Goal: Complete application form: Complete application form

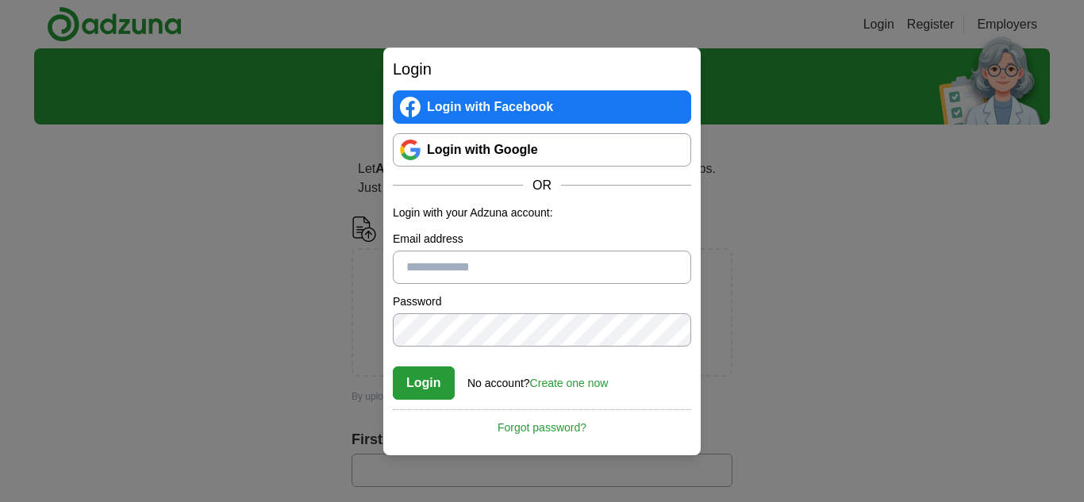
click at [512, 281] on input "Email address" at bounding box center [542, 267] width 298 height 33
type input "**********"
click at [436, 374] on button "Login" at bounding box center [424, 383] width 62 height 33
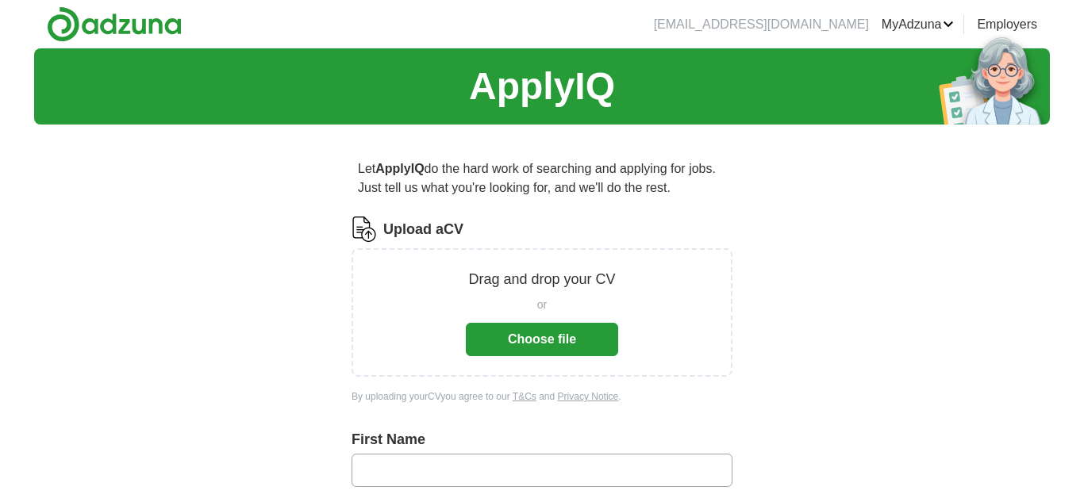
click at [526, 351] on button "Choose file" at bounding box center [542, 339] width 152 height 33
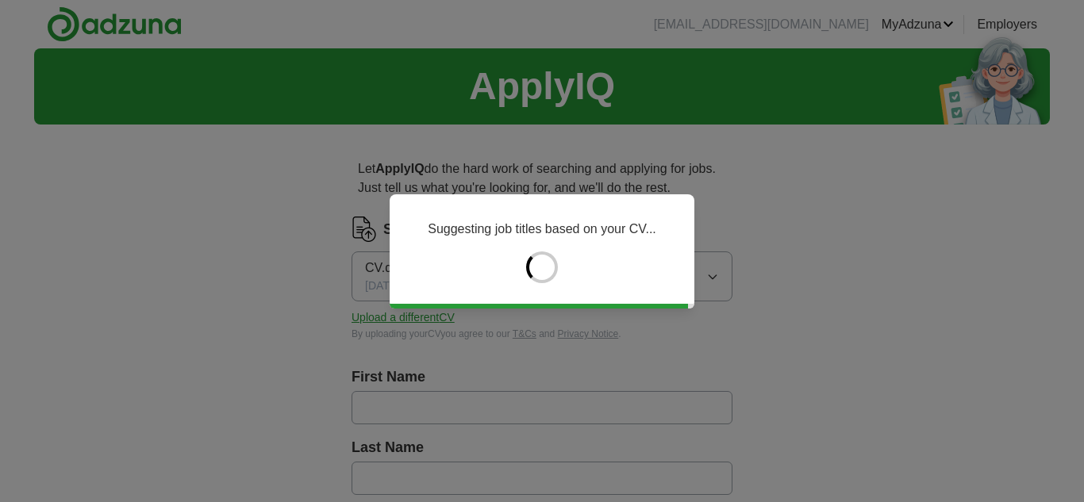
type input "*******"
type input "*****"
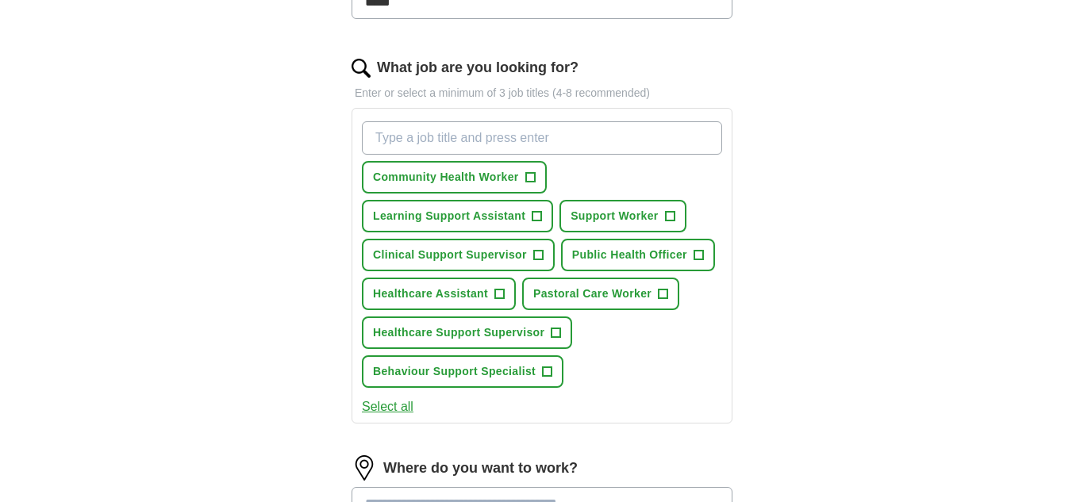
scroll to position [508, 0]
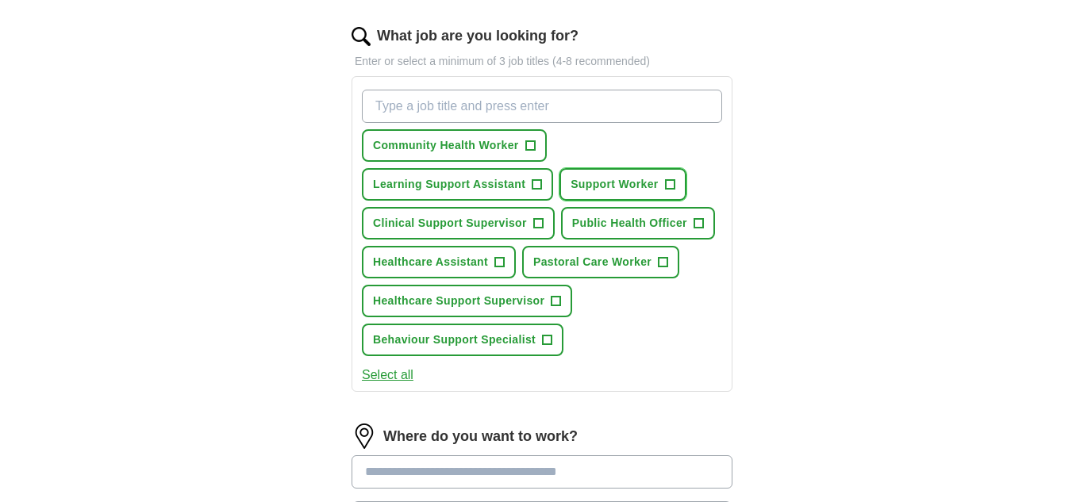
click at [673, 186] on span "+" at bounding box center [670, 184] width 10 height 13
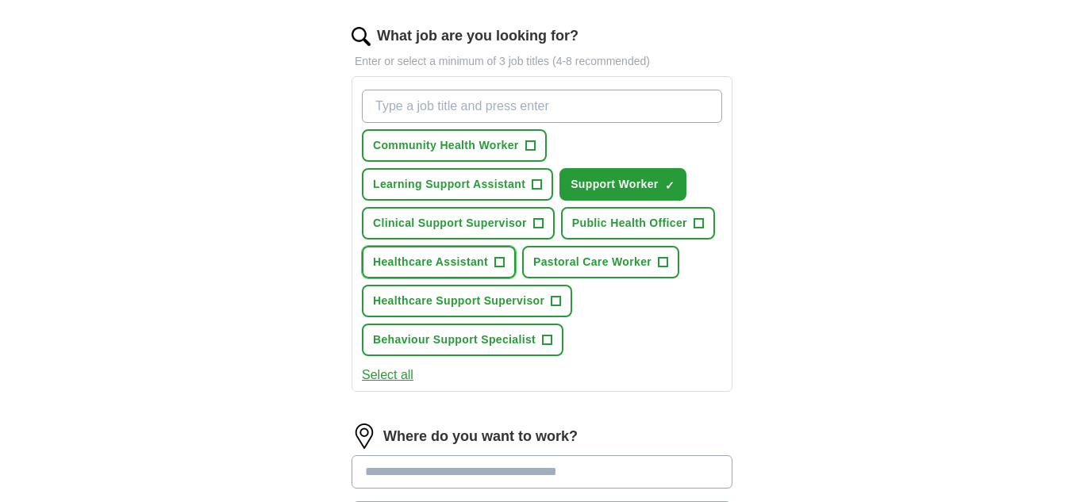
click at [501, 264] on span "+" at bounding box center [499, 262] width 10 height 13
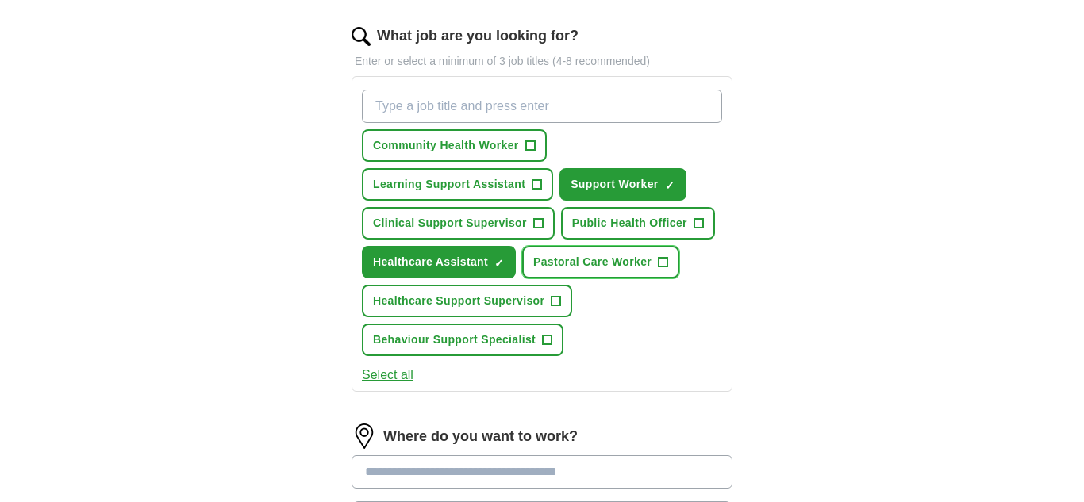
click at [665, 265] on span "+" at bounding box center [663, 262] width 10 height 13
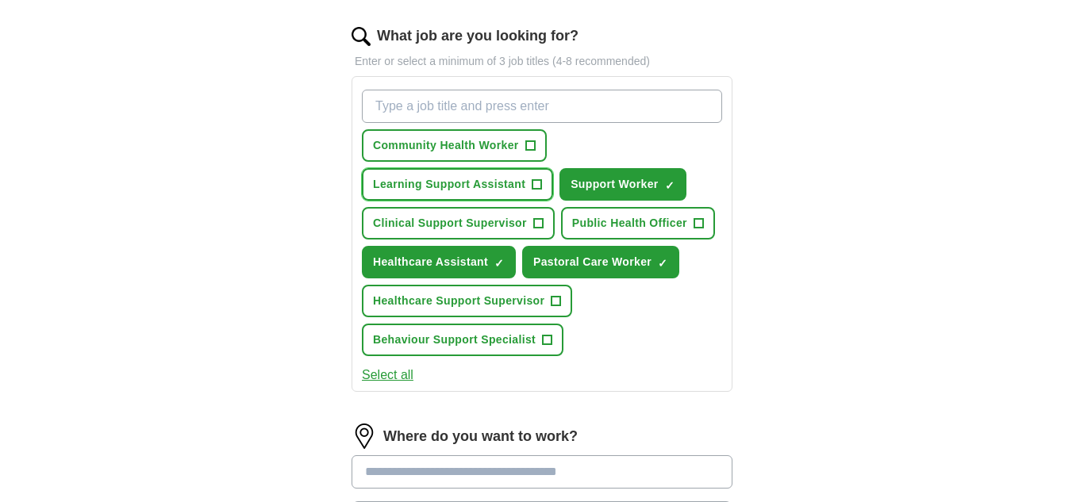
click at [540, 190] on span "+" at bounding box center [537, 184] width 10 height 13
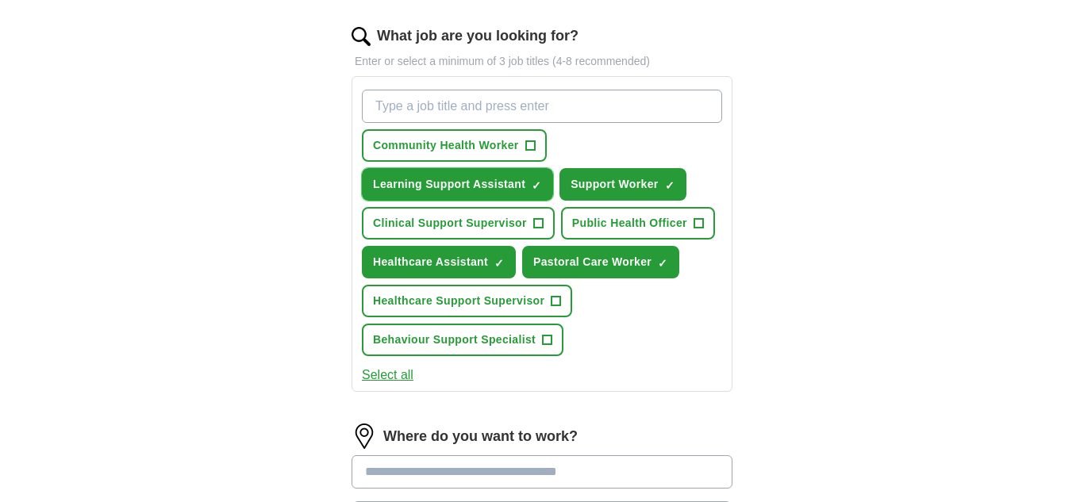
click at [0, 0] on span "×" at bounding box center [0, 0] width 0 height 0
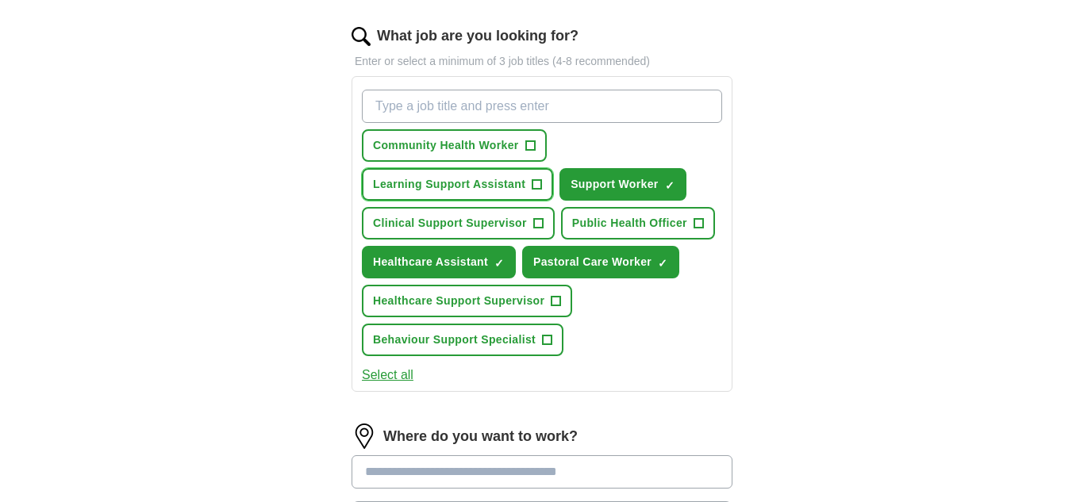
click at [540, 190] on span "+" at bounding box center [537, 184] width 10 height 13
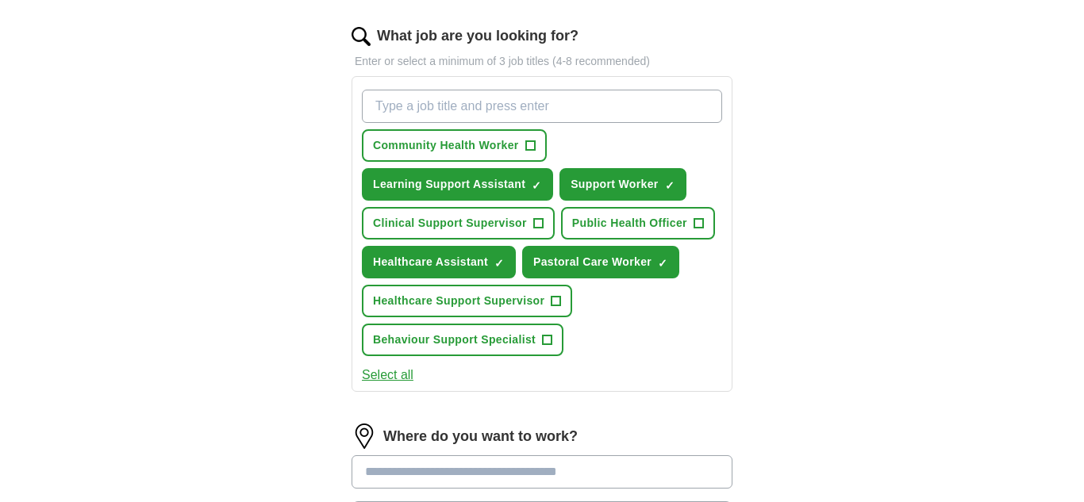
click at [445, 113] on input "What job are you looking for?" at bounding box center [542, 106] width 360 height 33
type input "care assitant"
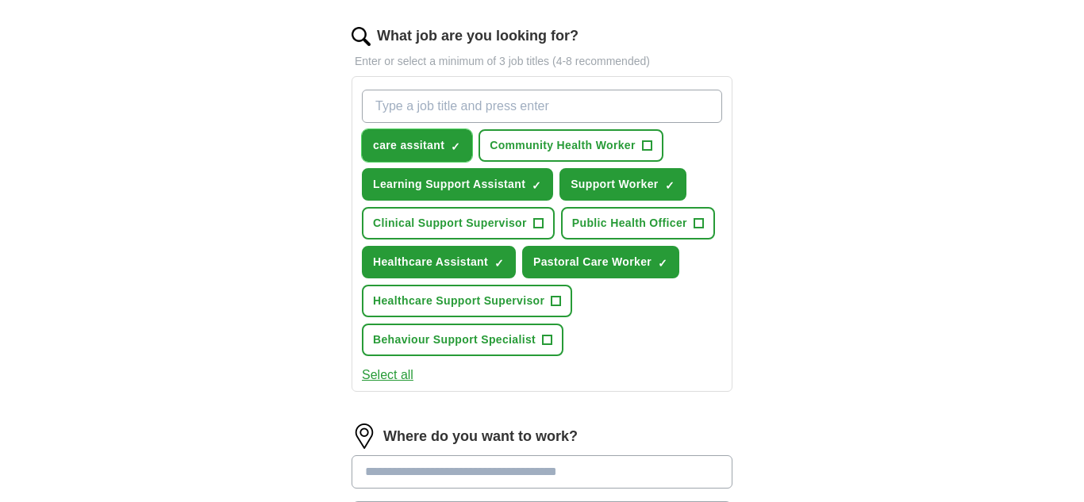
click at [0, 0] on span "×" at bounding box center [0, 0] width 0 height 0
click at [401, 105] on input "What job are you looking for?" at bounding box center [542, 106] width 360 height 33
type input "care assistant"
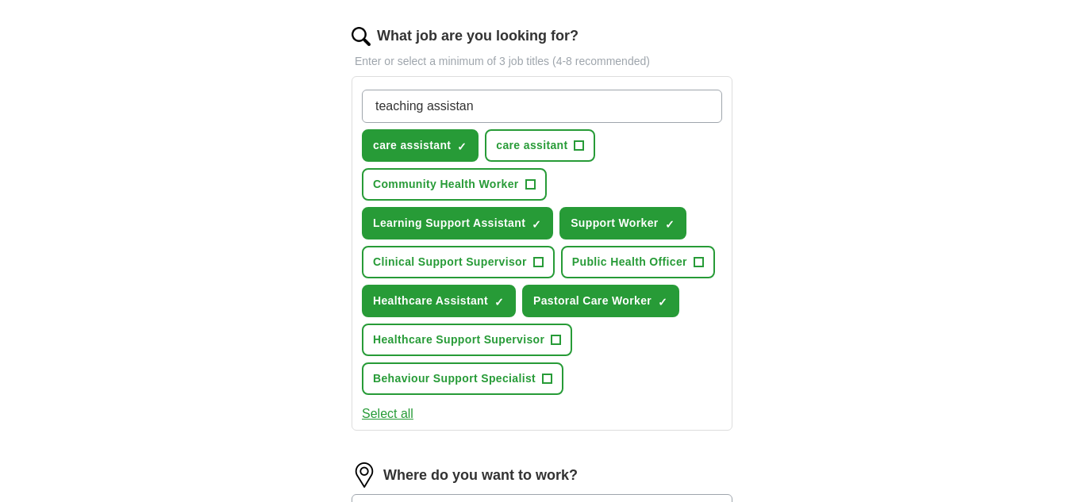
type input "teaching assistant"
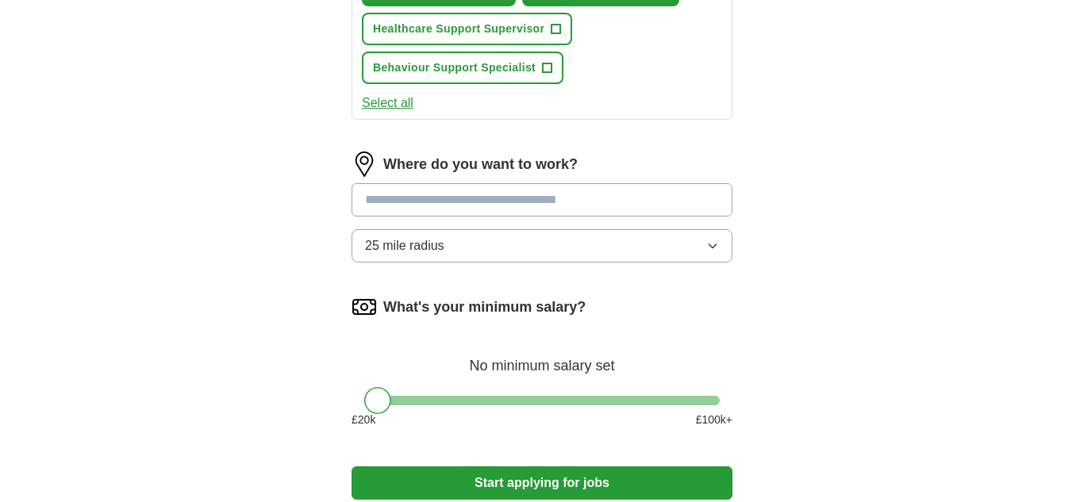
scroll to position [841, 0]
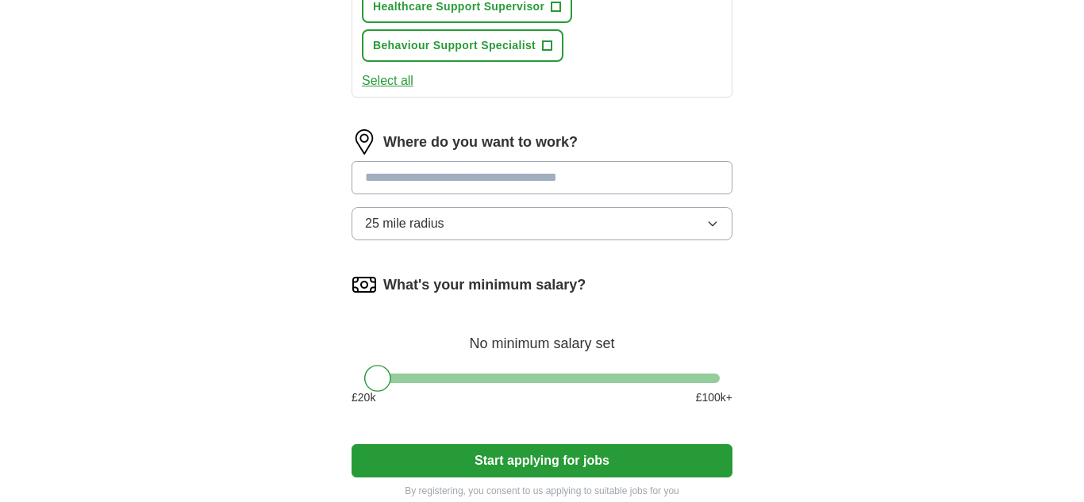
click at [382, 171] on input at bounding box center [541, 177] width 381 height 33
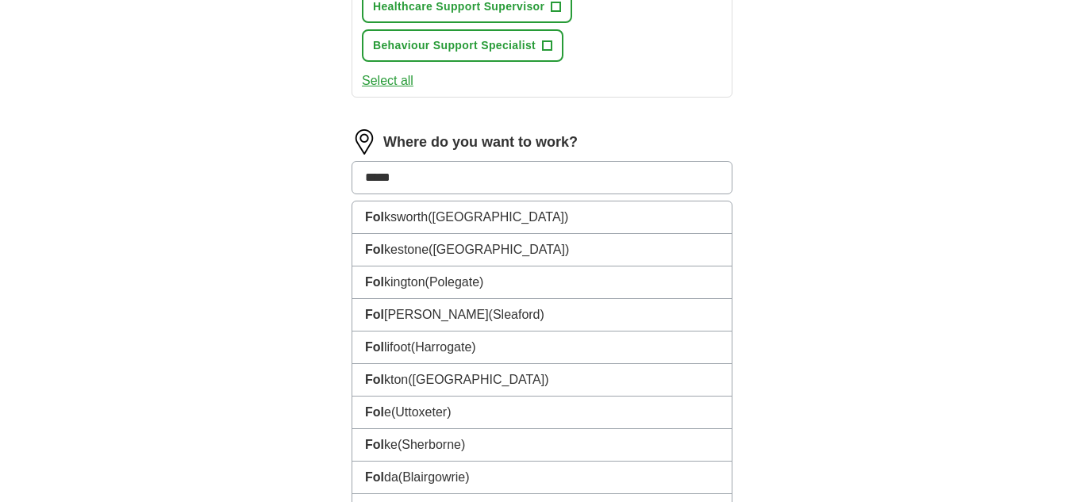
type input "******"
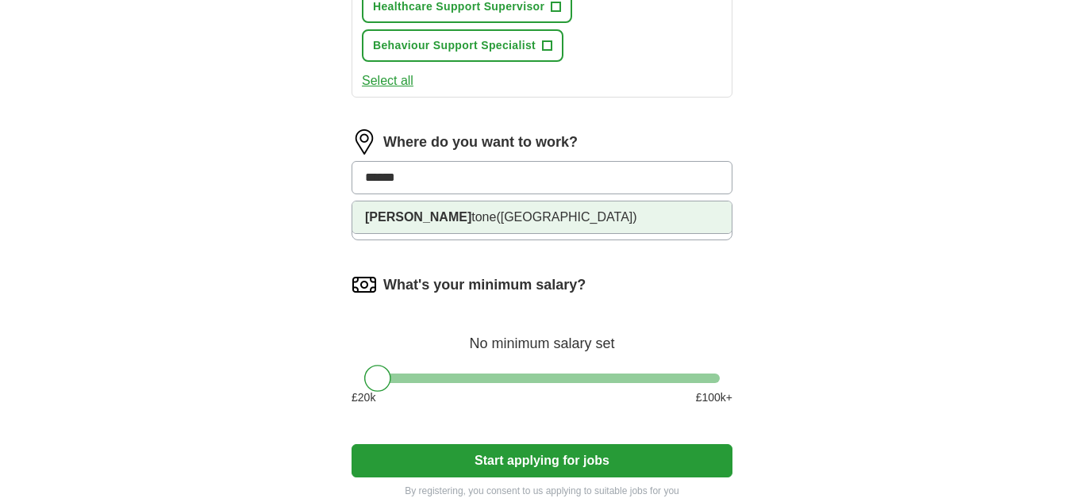
click at [491, 223] on li "[PERSON_NAME] tone ([GEOGRAPHIC_DATA])" at bounding box center [541, 217] width 379 height 32
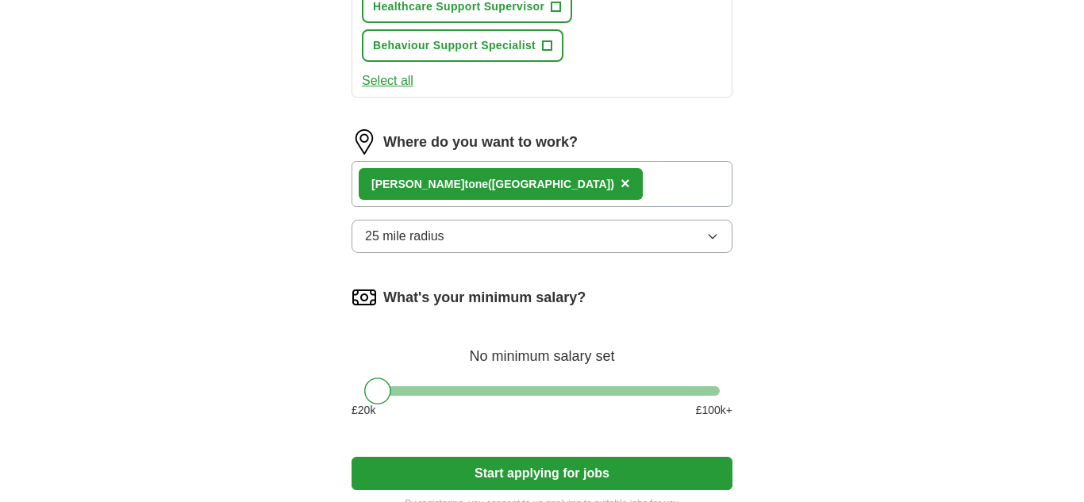
click at [520, 236] on button "25 mile radius" at bounding box center [541, 236] width 381 height 33
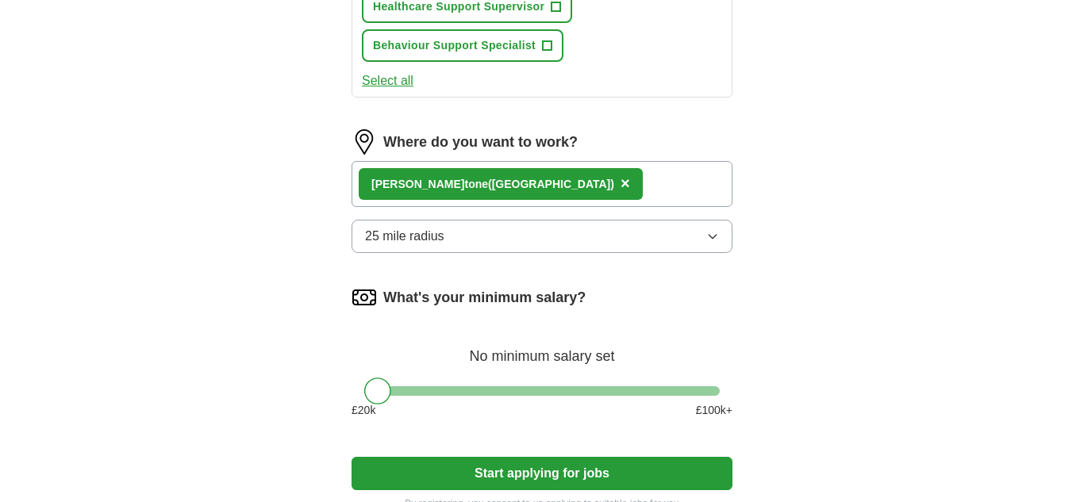
click at [677, 473] on button "Start applying for jobs" at bounding box center [541, 473] width 381 height 33
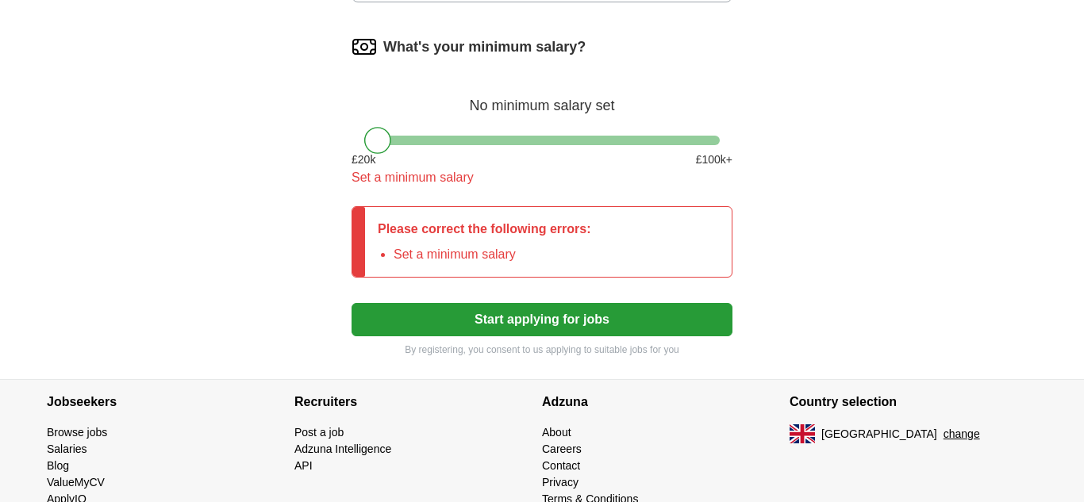
scroll to position [1095, 0]
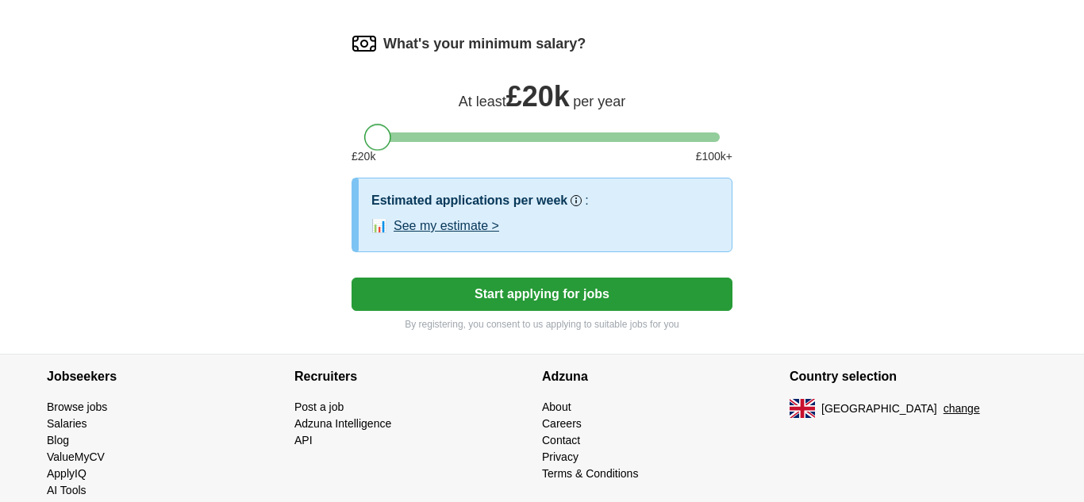
drag, startPoint x: 380, startPoint y: 143, endPoint x: 367, endPoint y: 148, distance: 13.6
click at [367, 148] on div "What's your minimum salary? At least £ 20k per year £ 20 k £ 100 k+" at bounding box center [541, 104] width 381 height 147
click at [455, 226] on button "See my estimate >" at bounding box center [446, 226] width 106 height 19
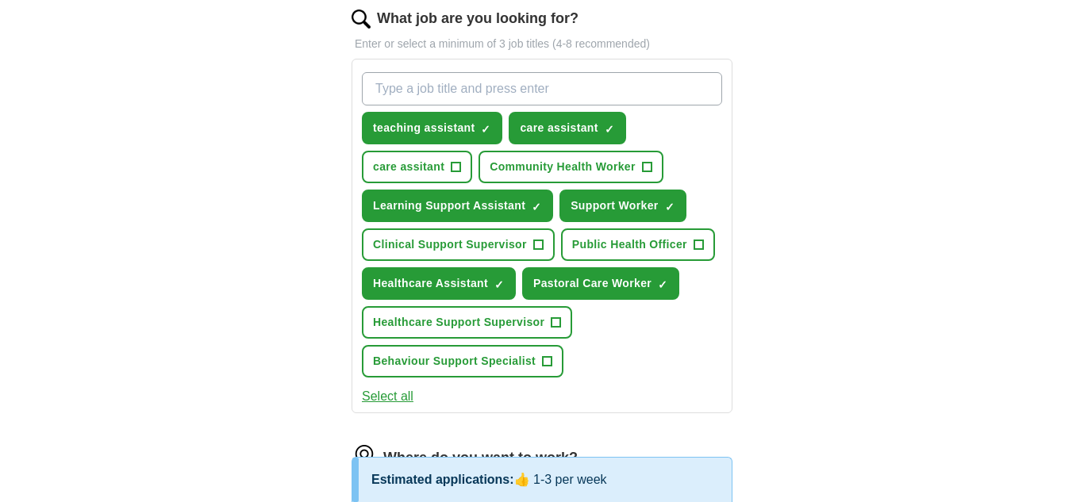
scroll to position [524, 0]
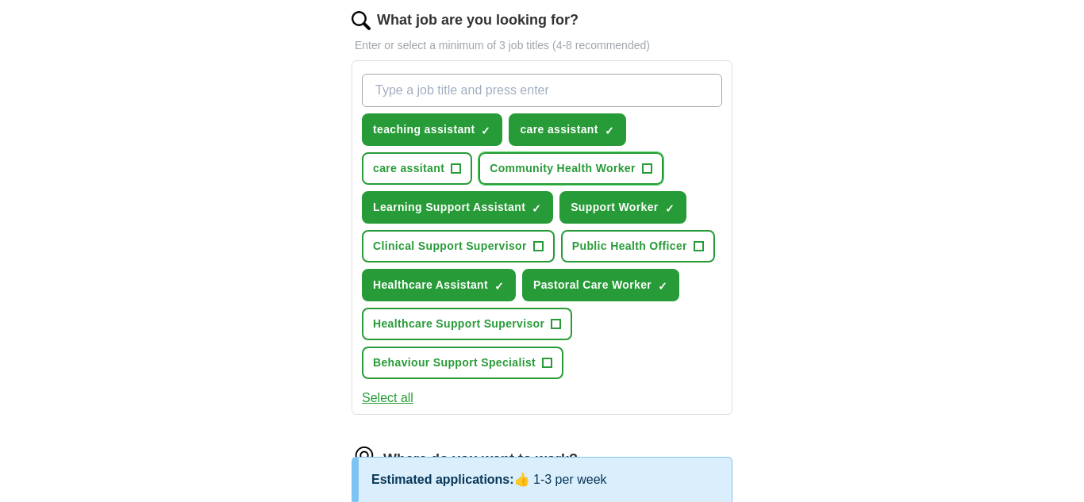
click at [651, 170] on span "+" at bounding box center [647, 169] width 10 height 13
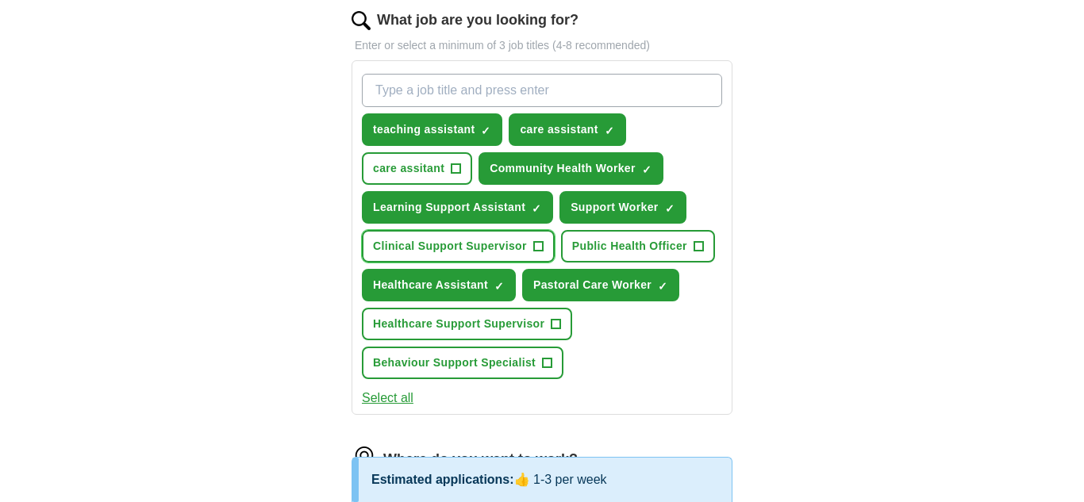
click at [541, 249] on span "+" at bounding box center [538, 246] width 10 height 13
click at [420, 96] on input "What job are you looking for?" at bounding box center [542, 90] width 360 height 33
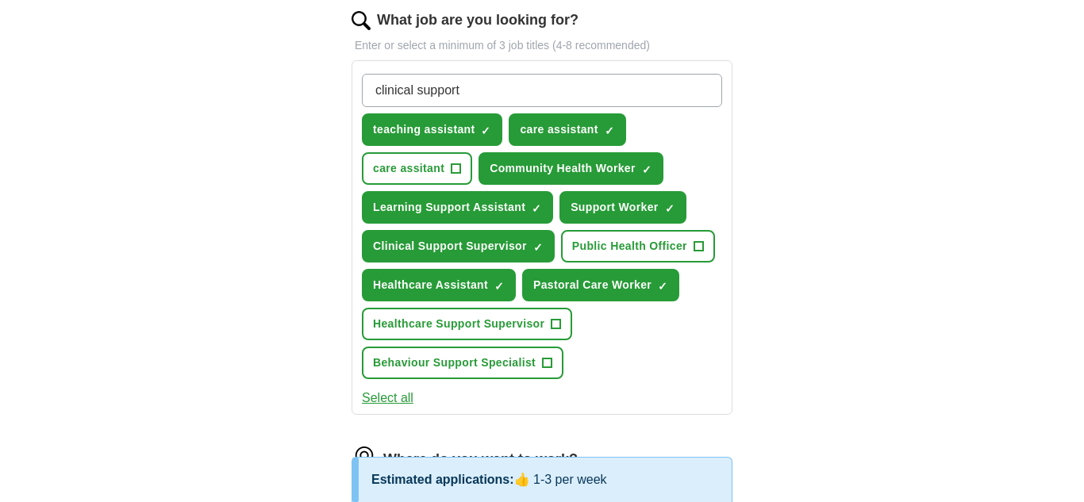
type input "clinical support"
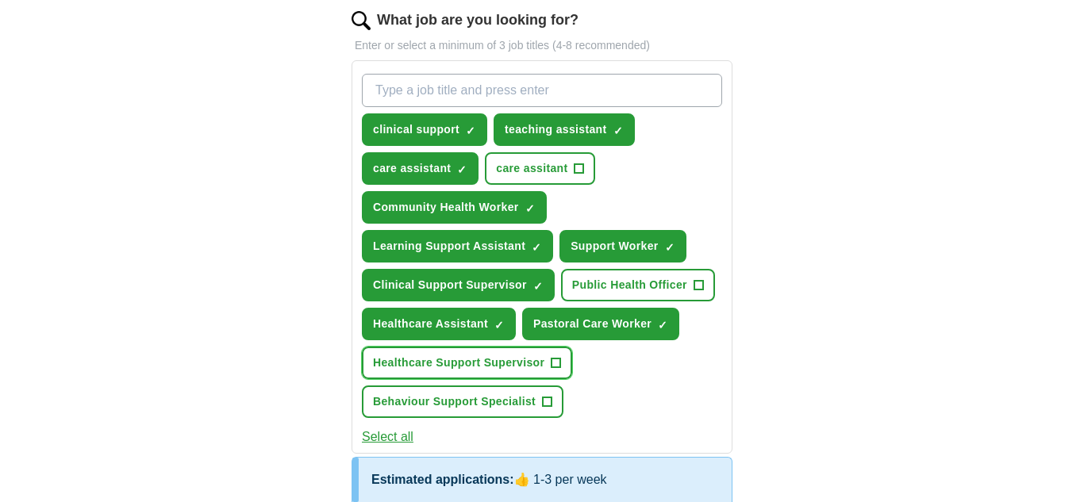
click at [561, 370] on span "+" at bounding box center [556, 363] width 10 height 13
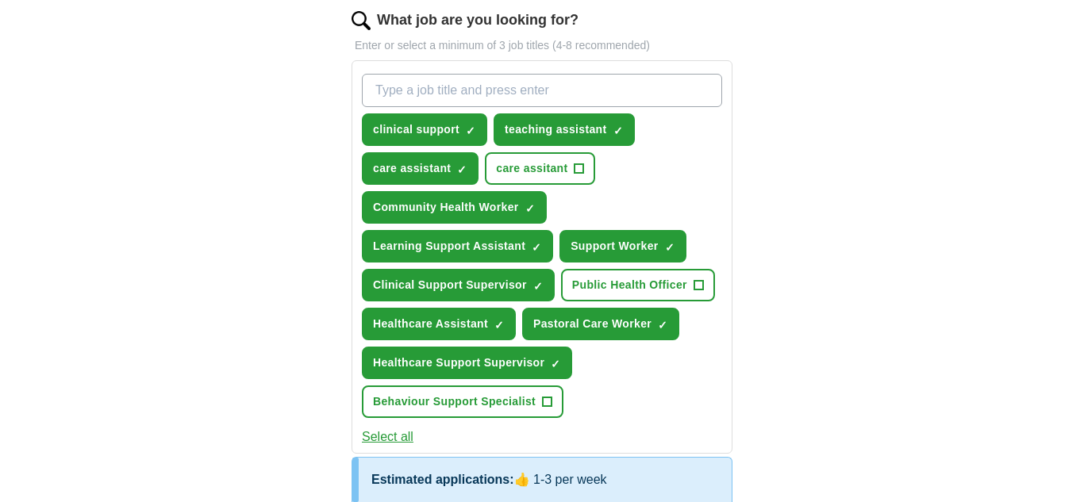
click at [443, 93] on input "What job are you looking for?" at bounding box center [542, 90] width 360 height 33
type input "healthcare support"
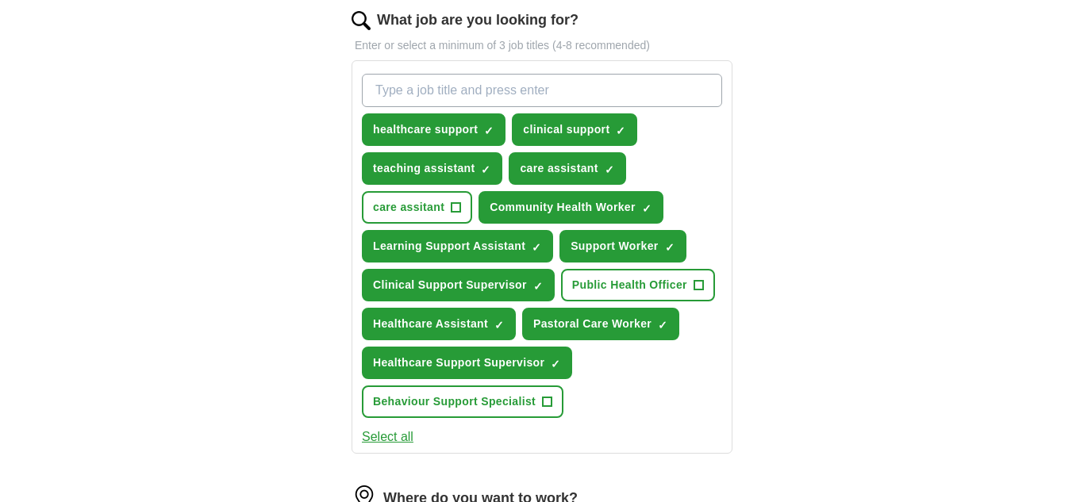
click at [976, 302] on div "ApplyIQ Let ApplyIQ do the hard work of searching and applying for jobs. Just t…" at bounding box center [541, 207] width 1015 height 1364
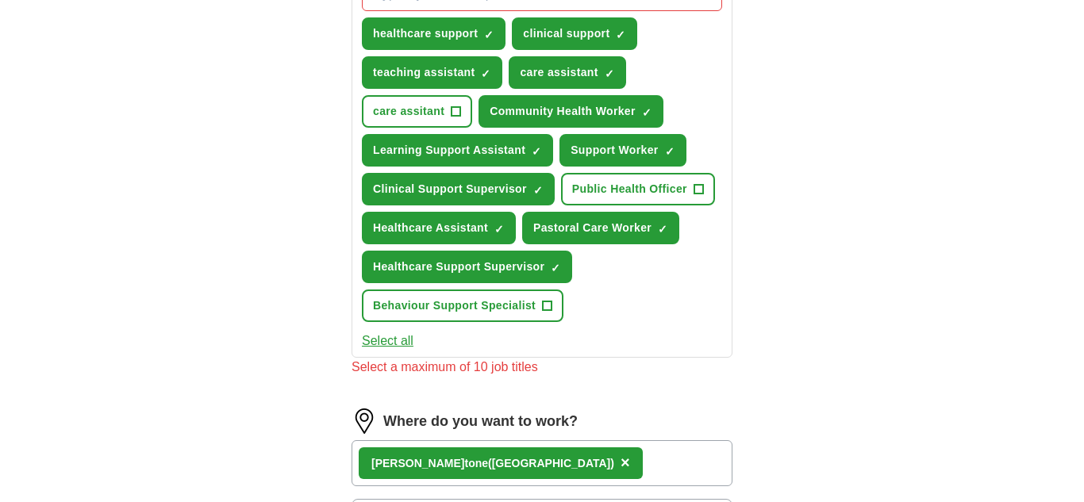
scroll to position [555, 0]
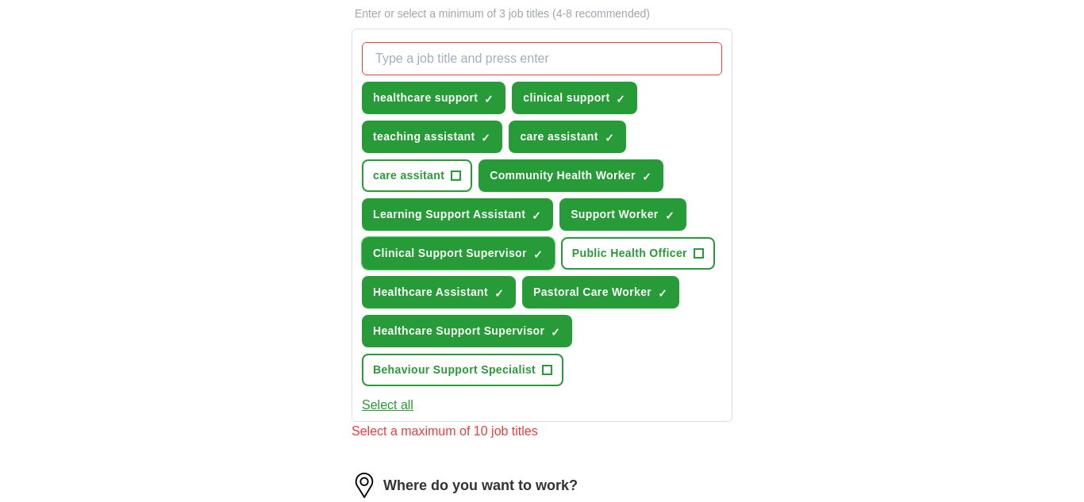
click at [0, 0] on span "×" at bounding box center [0, 0] width 0 height 0
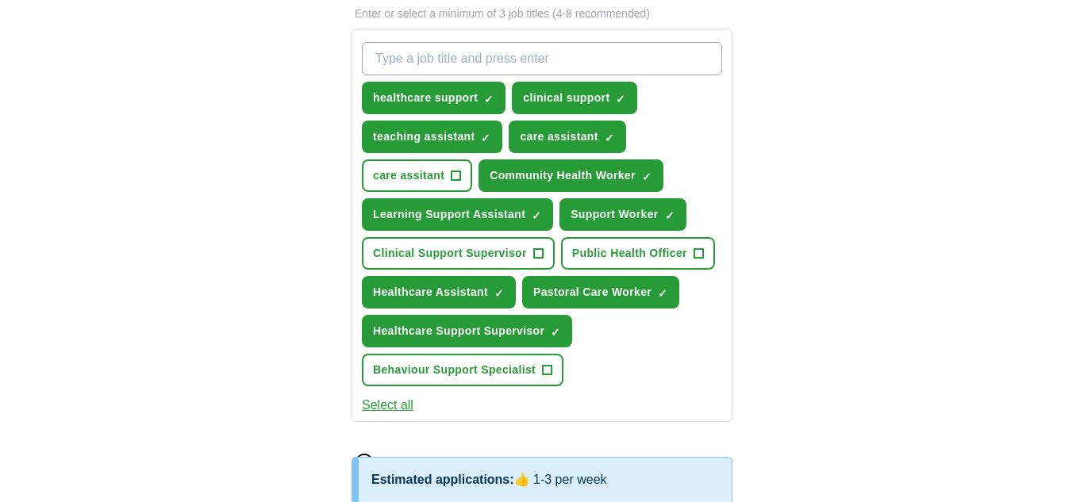
click at [411, 52] on input "What job are you looking for?" at bounding box center [542, 58] width 360 height 33
type input "teacher"
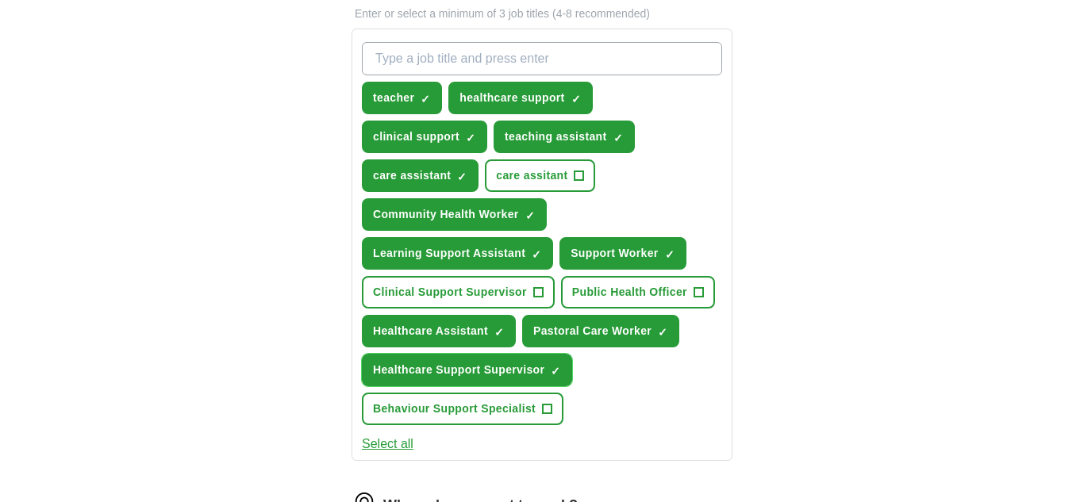
click at [0, 0] on span "×" at bounding box center [0, 0] width 0 height 0
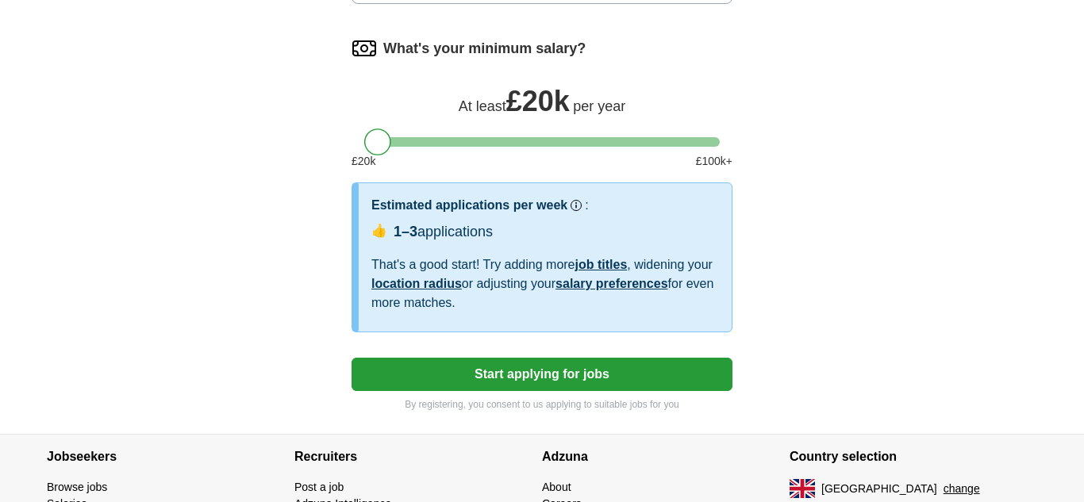
scroll to position [1188, 0]
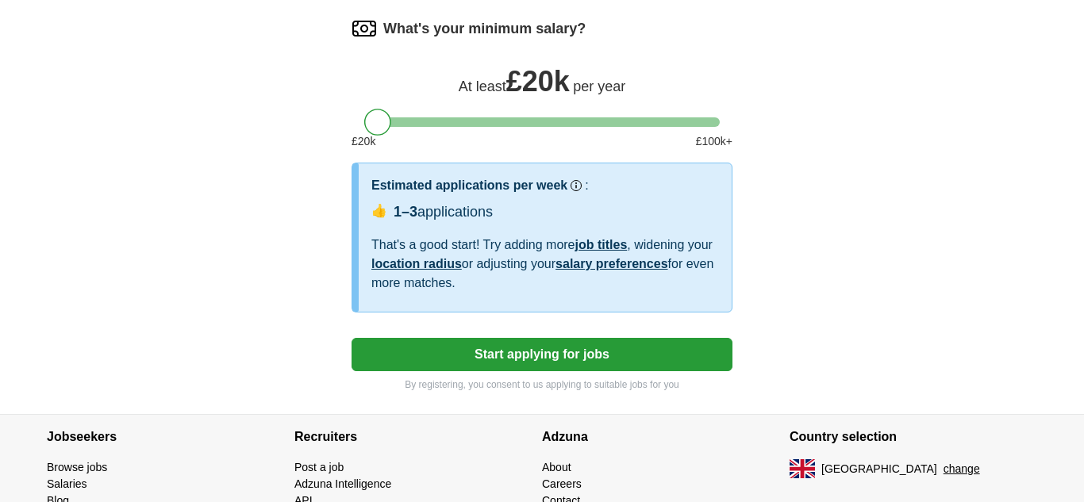
click at [458, 217] on div "1–3 applications" at bounding box center [442, 211] width 99 height 21
drag, startPoint x: 378, startPoint y: 125, endPoint x: 400, endPoint y: 125, distance: 21.4
click at [400, 125] on div at bounding box center [398, 122] width 27 height 27
drag, startPoint x: 397, startPoint y: 126, endPoint x: 373, endPoint y: 125, distance: 23.8
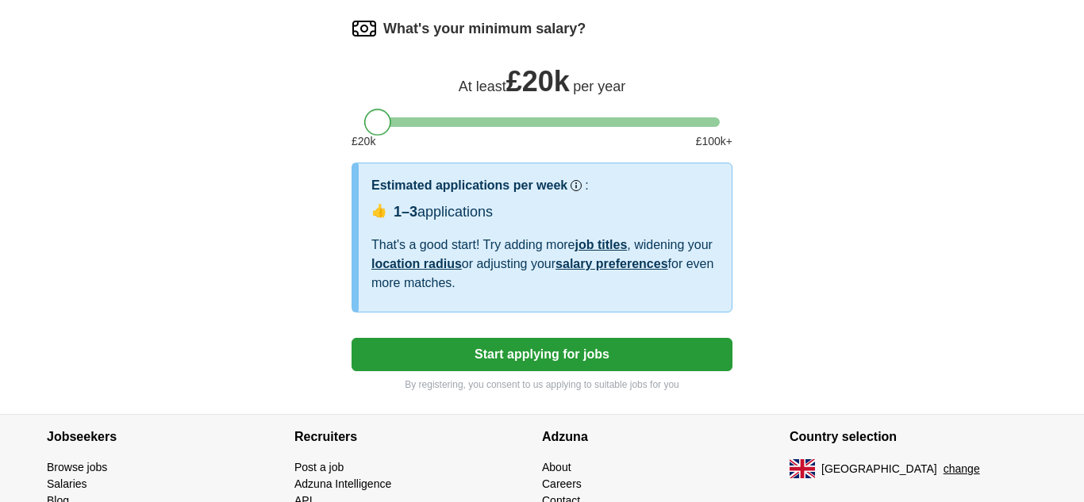
click at [373, 125] on div at bounding box center [377, 122] width 27 height 27
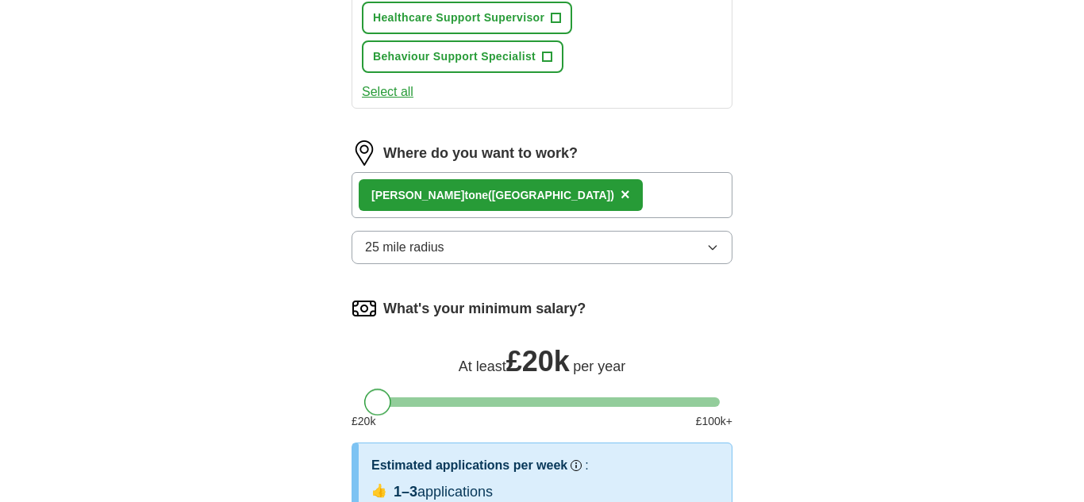
scroll to position [905, 0]
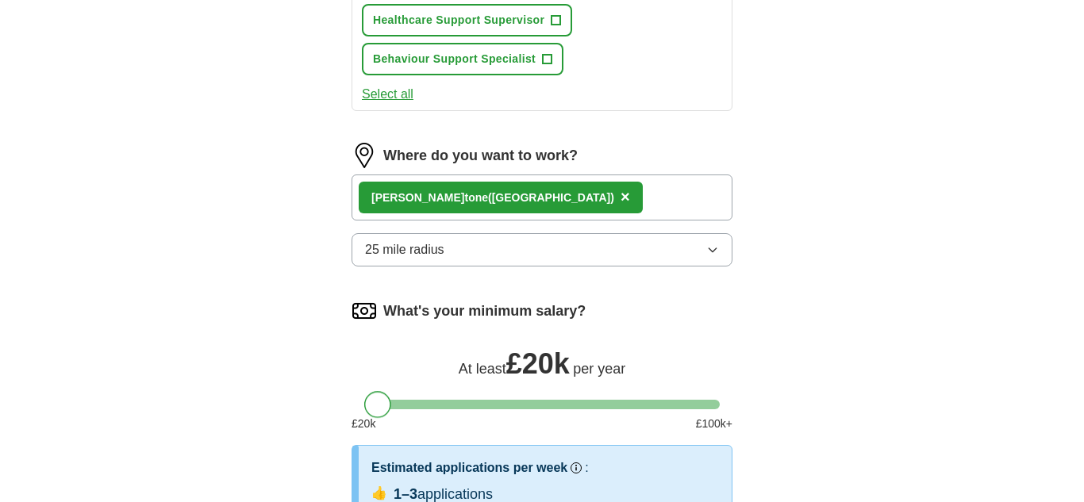
click at [641, 240] on button "25 mile radius" at bounding box center [541, 249] width 381 height 33
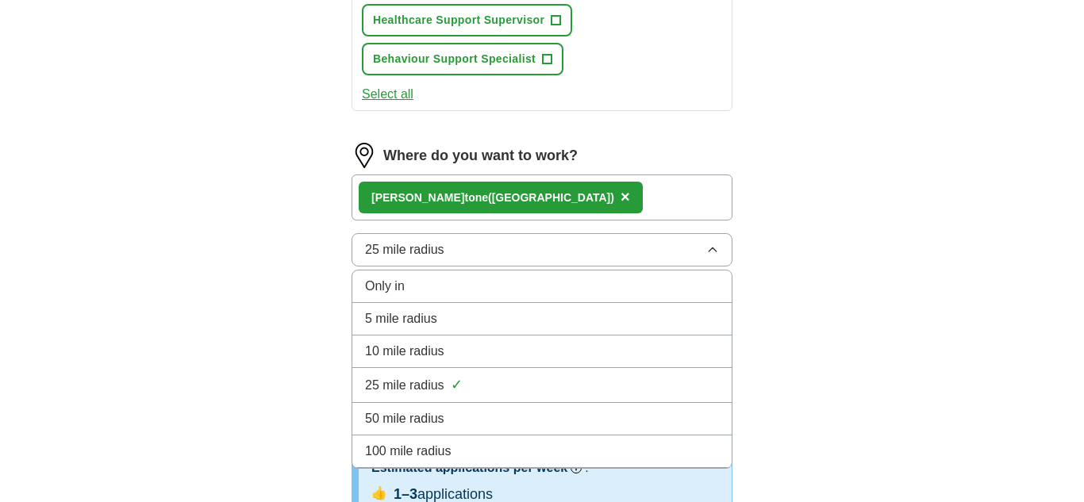
click at [472, 414] on div "50 mile radius" at bounding box center [542, 418] width 354 height 19
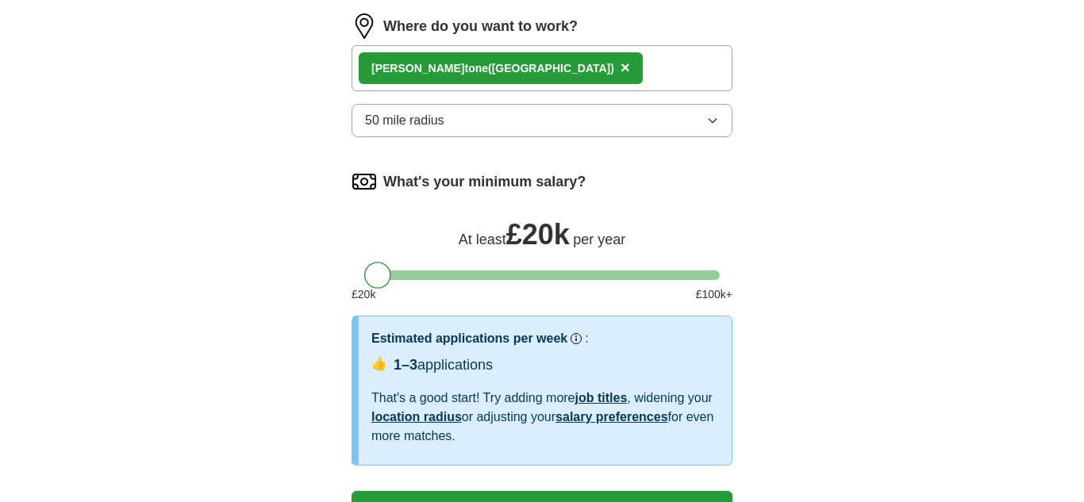
scroll to position [1049, 0]
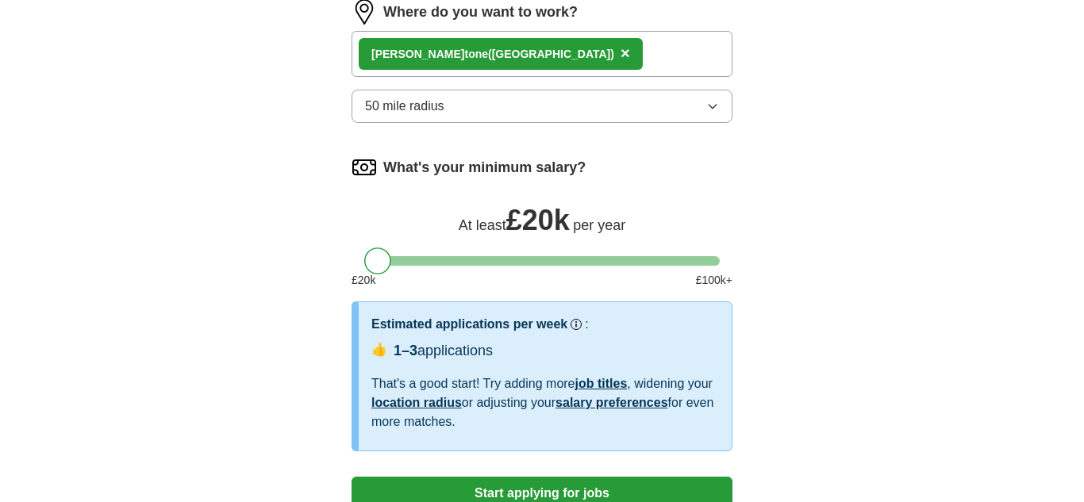
click at [506, 106] on button "50 mile radius" at bounding box center [541, 106] width 381 height 33
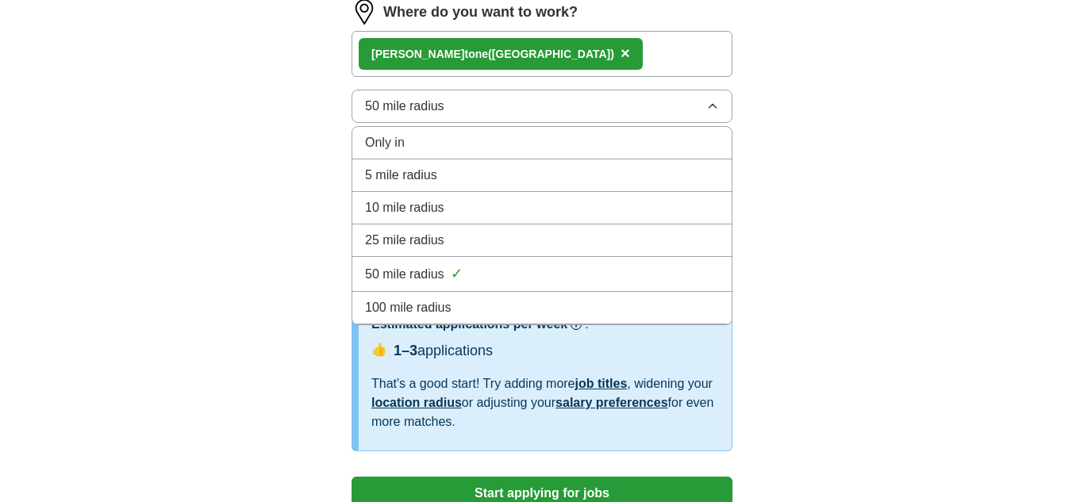
click at [433, 239] on span "25 mile radius" at bounding box center [404, 240] width 79 height 19
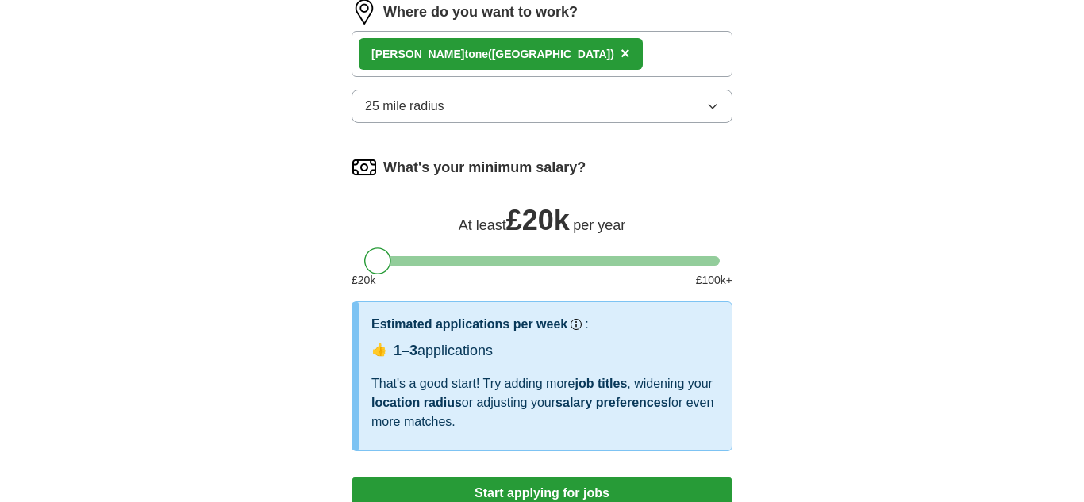
scroll to position [1279, 0]
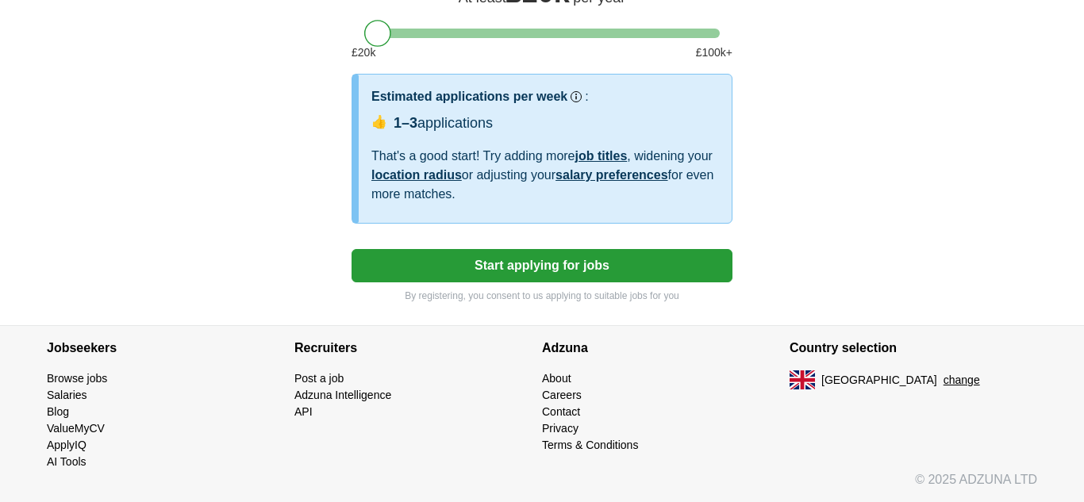
click at [636, 278] on button "Start applying for jobs" at bounding box center [541, 265] width 381 height 33
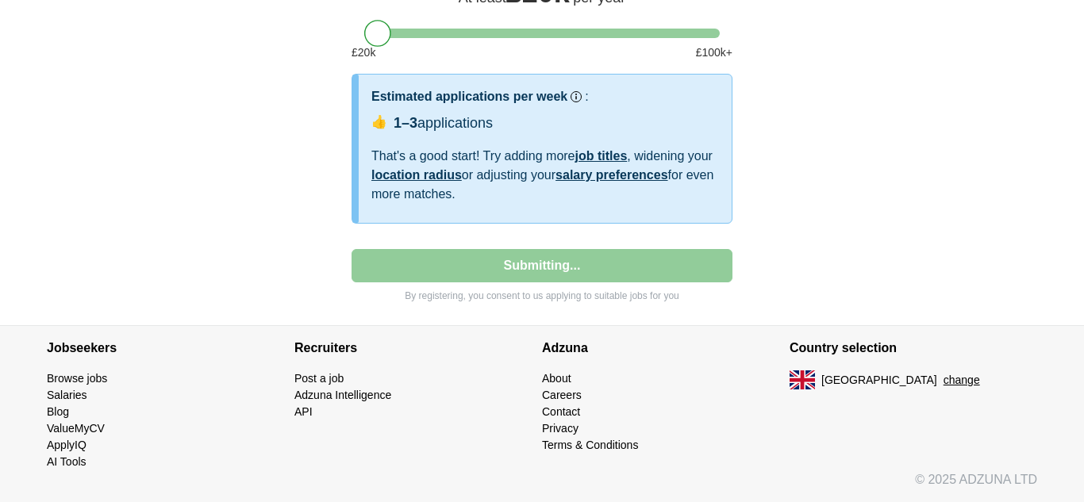
select select "**"
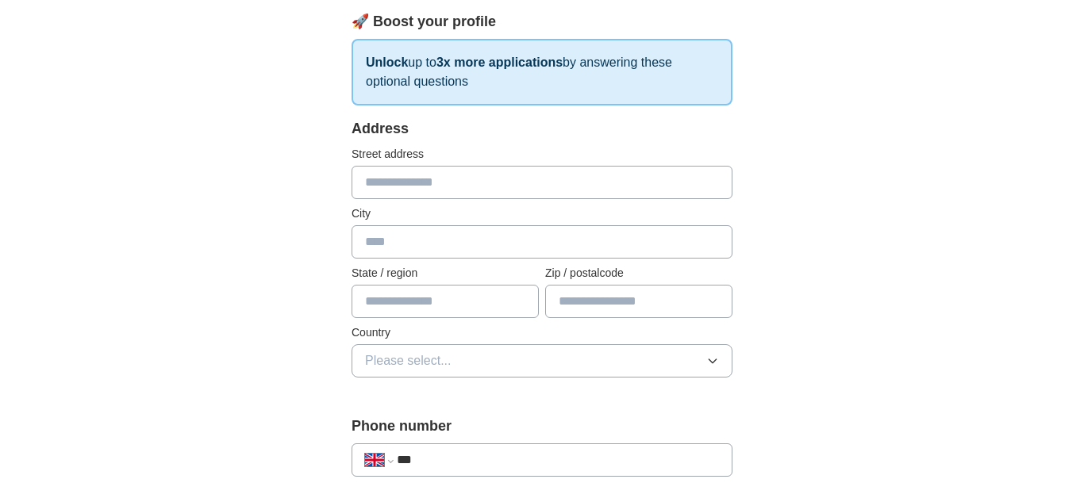
scroll to position [221, 0]
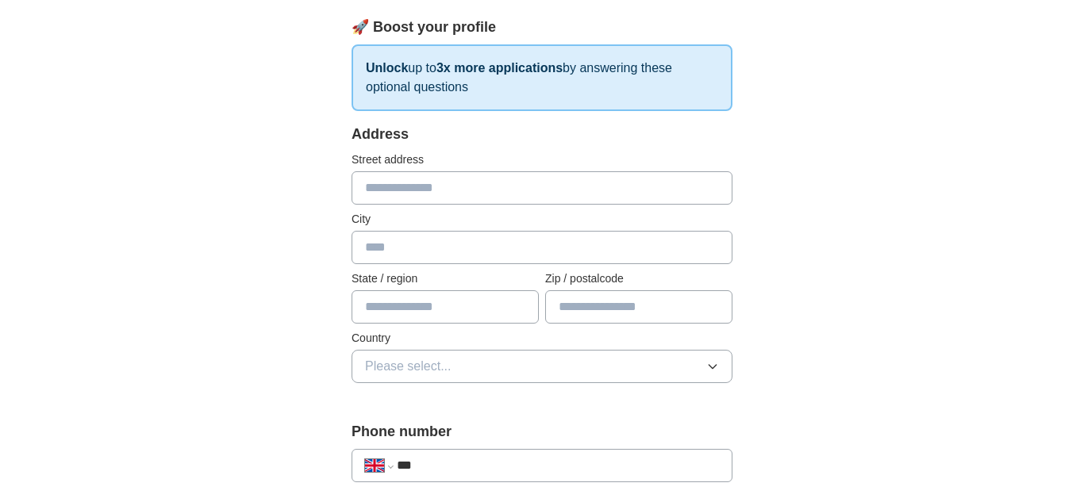
click at [366, 197] on input "text" at bounding box center [541, 187] width 381 height 33
type input "**********"
click at [379, 255] on input "text" at bounding box center [541, 247] width 381 height 33
type input "**********"
click at [378, 316] on input "text" at bounding box center [444, 306] width 187 height 33
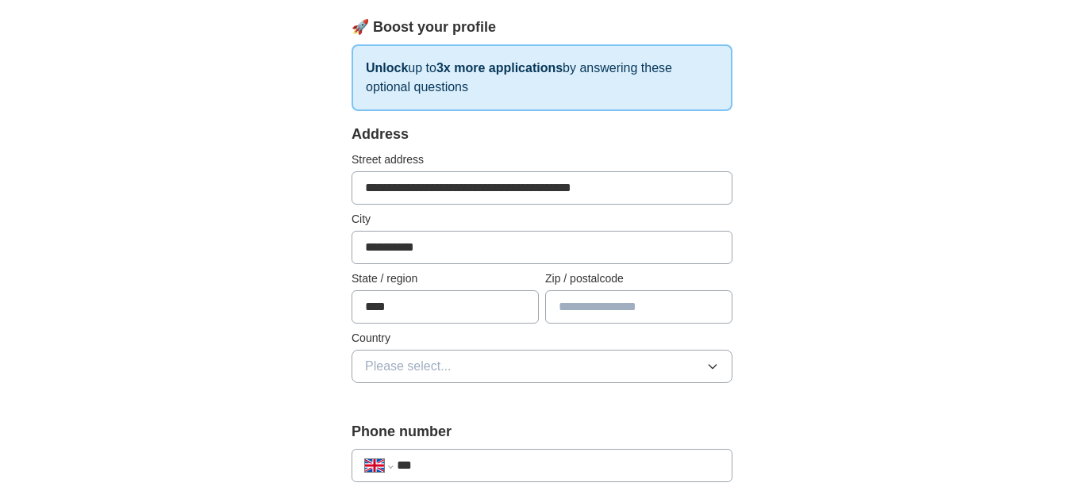
type input "****"
click at [587, 307] on input "text" at bounding box center [638, 306] width 187 height 33
type input "********"
click at [550, 371] on button "Please select..." at bounding box center [541, 366] width 381 height 33
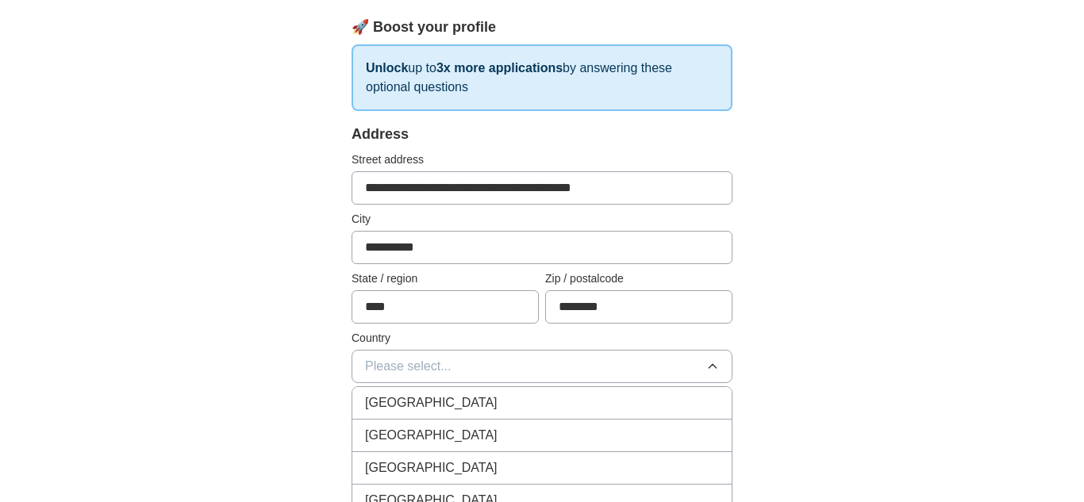
click at [498, 398] on div "[GEOGRAPHIC_DATA]" at bounding box center [542, 402] width 354 height 19
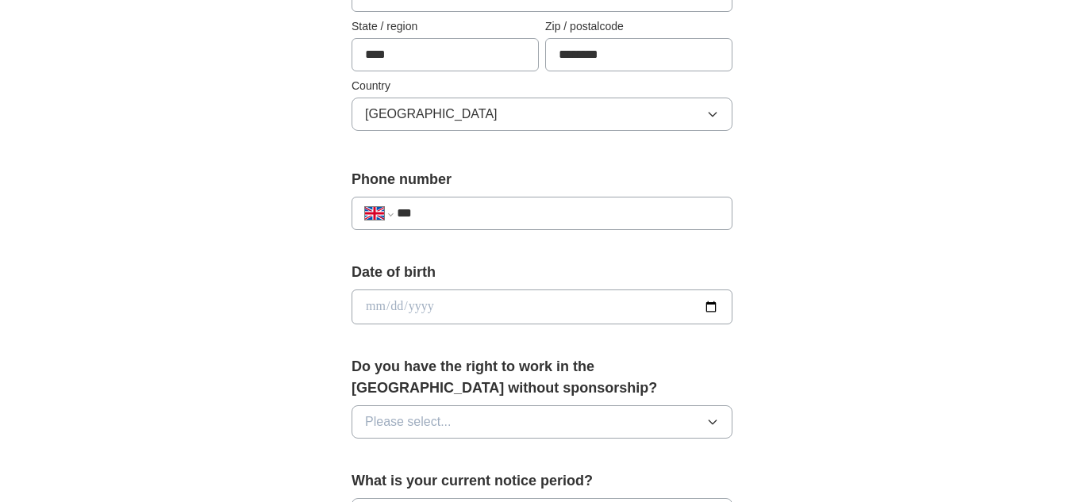
scroll to position [475, 0]
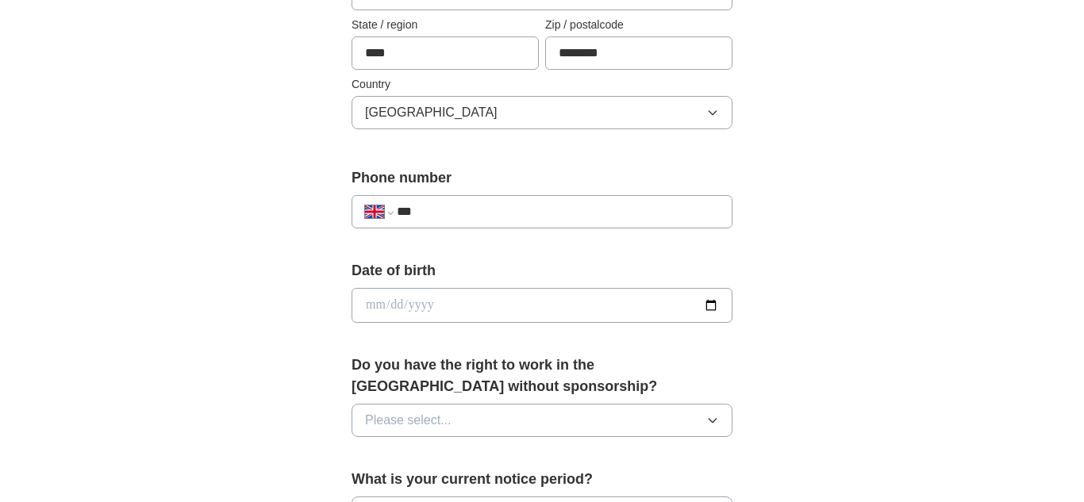
click at [534, 210] on input "***" at bounding box center [558, 211] width 322 height 19
type input "**********"
click at [471, 308] on input "date" at bounding box center [541, 305] width 381 height 35
click at [716, 309] on input "date" at bounding box center [541, 305] width 381 height 35
type input "**********"
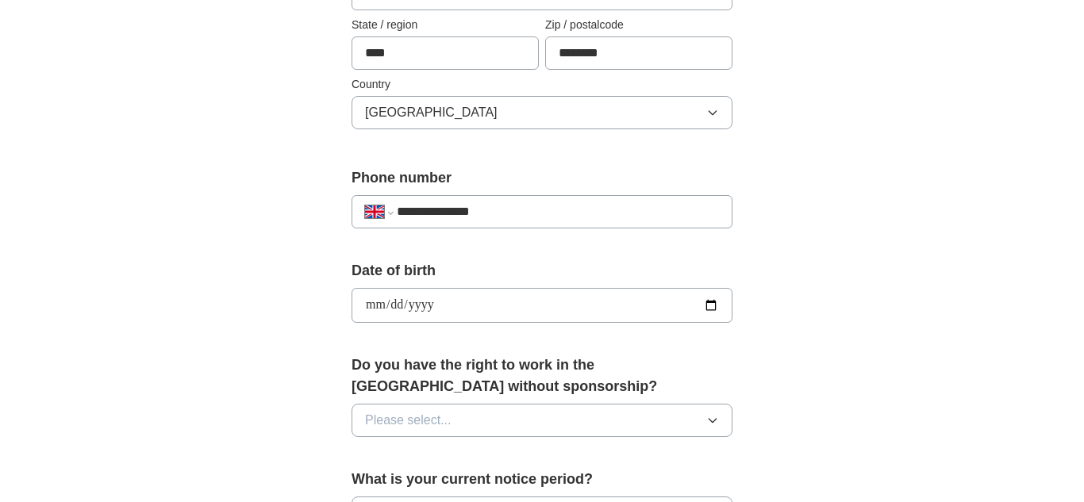
click at [531, 431] on button "Please select..." at bounding box center [541, 420] width 381 height 33
click at [485, 457] on div "Yes" at bounding box center [542, 456] width 354 height 19
click at [949, 397] on div "**********" at bounding box center [541, 284] width 1015 height 1423
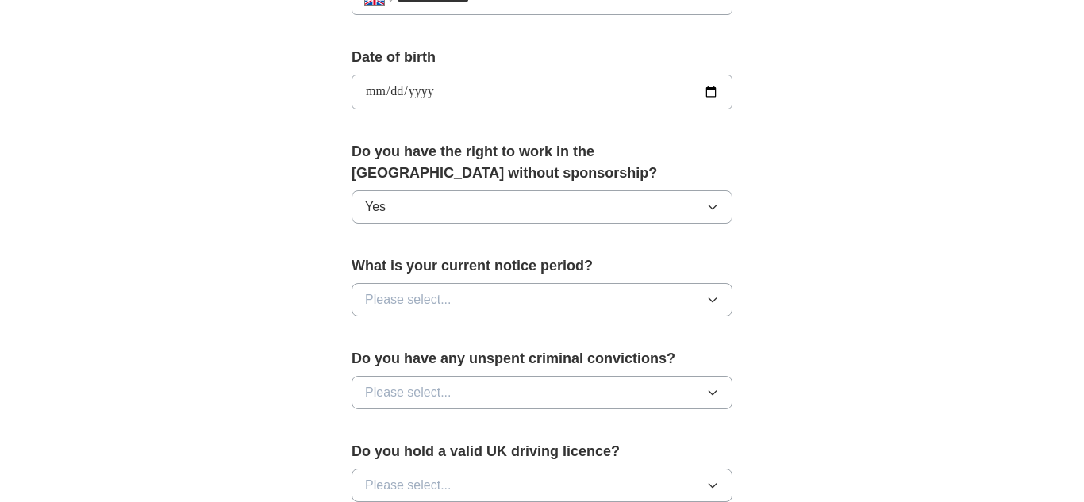
scroll to position [697, 0]
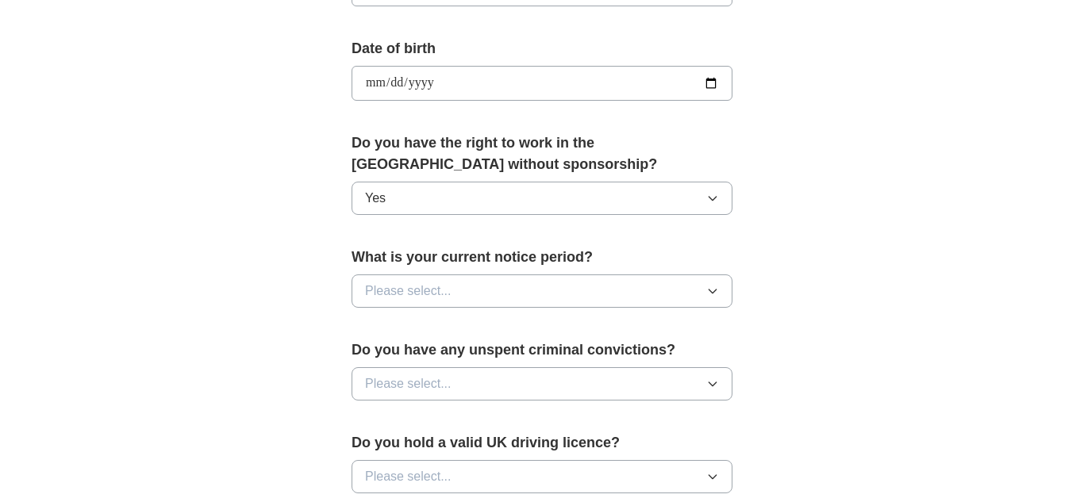
click at [488, 294] on button "Please select..." at bounding box center [541, 290] width 381 height 33
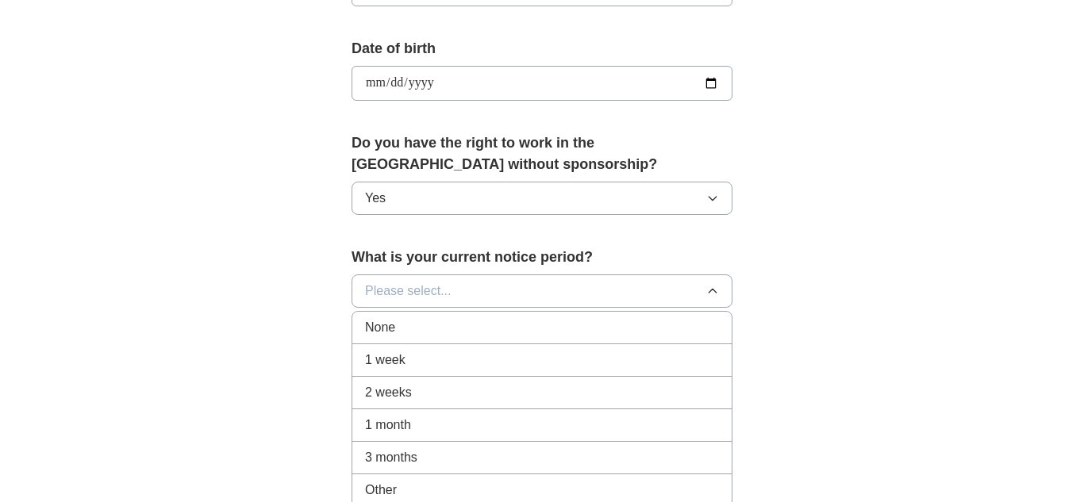
click at [415, 329] on div "None" at bounding box center [542, 327] width 354 height 19
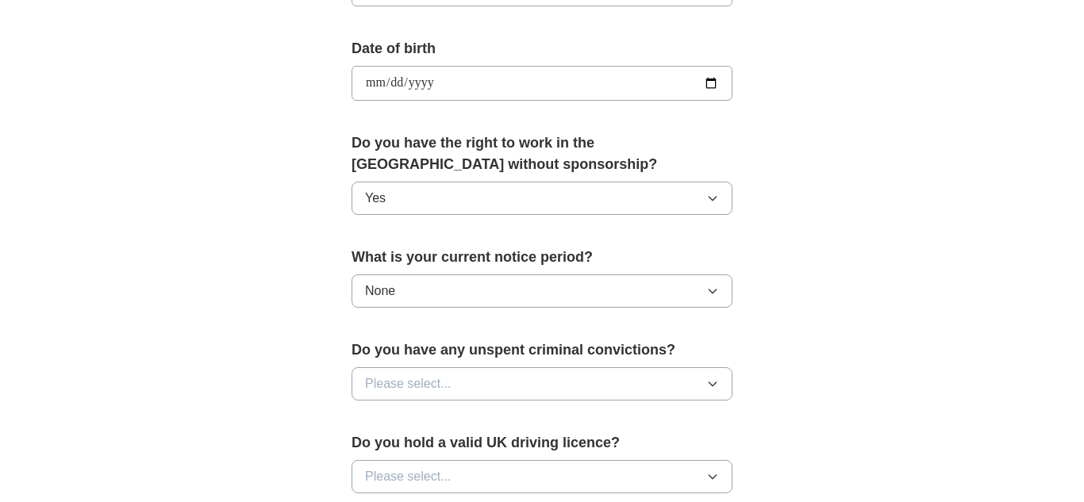
click at [969, 355] on div "**********" at bounding box center [541, 62] width 1015 height 1423
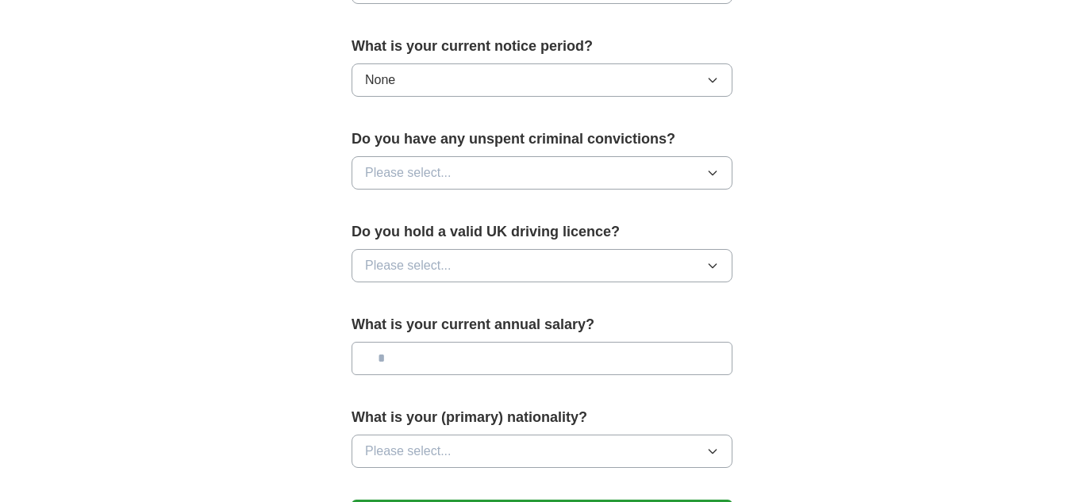
scroll to position [951, 0]
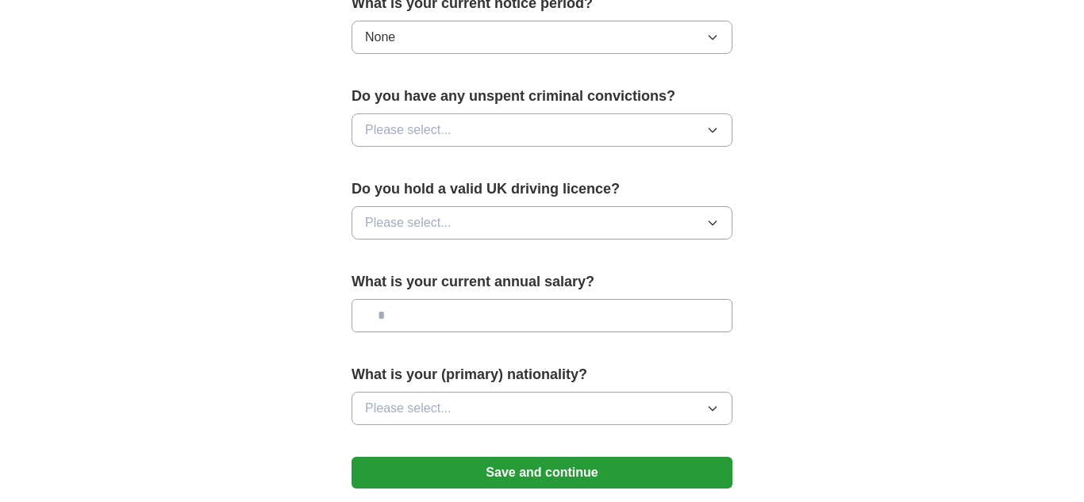
click at [475, 145] on button "Please select..." at bounding box center [541, 129] width 381 height 33
click at [408, 205] on div "No" at bounding box center [542, 199] width 354 height 19
click at [427, 227] on span "Please select..." at bounding box center [408, 222] width 86 height 19
click at [402, 294] on div "No" at bounding box center [542, 291] width 354 height 19
click at [445, 410] on span "Please select..." at bounding box center [408, 408] width 86 height 19
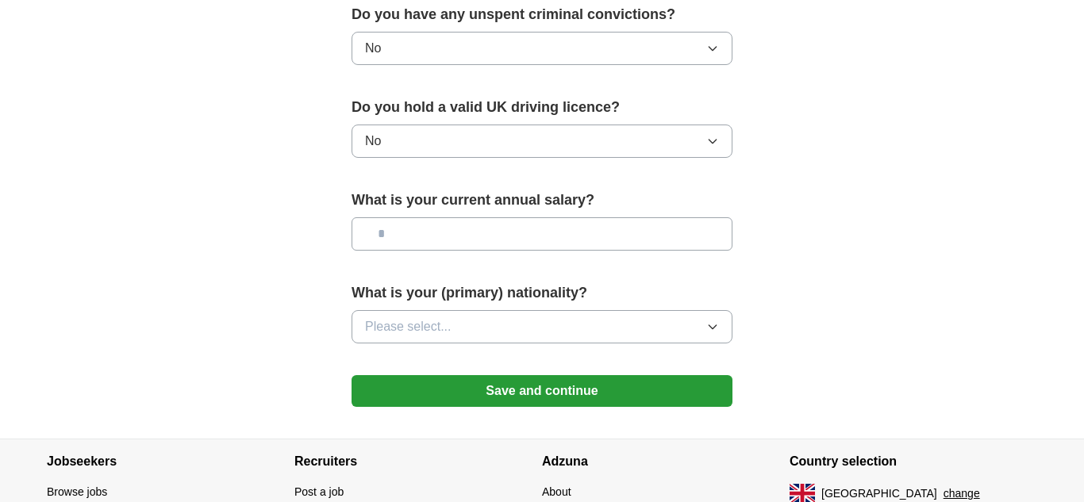
scroll to position [1059, 0]
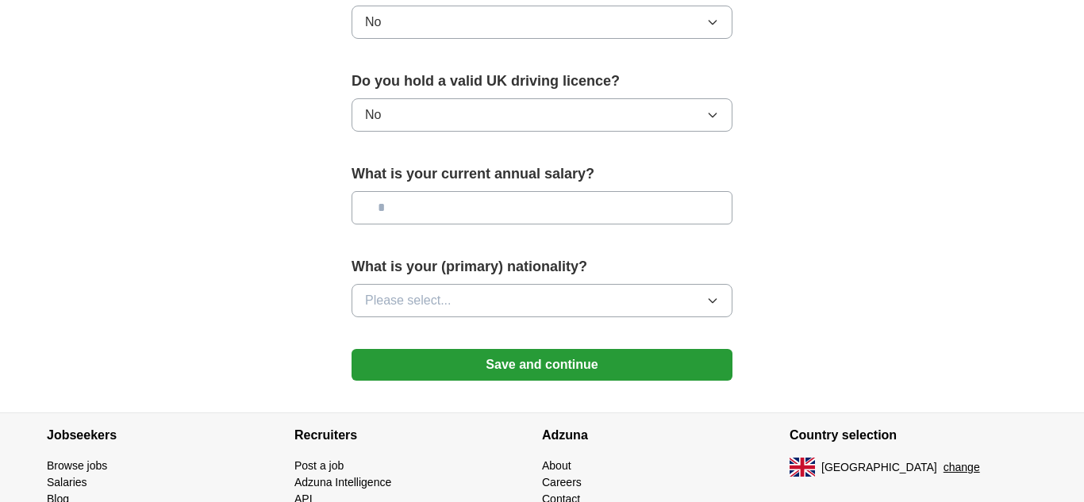
click at [643, 312] on button "Please select..." at bounding box center [541, 300] width 381 height 33
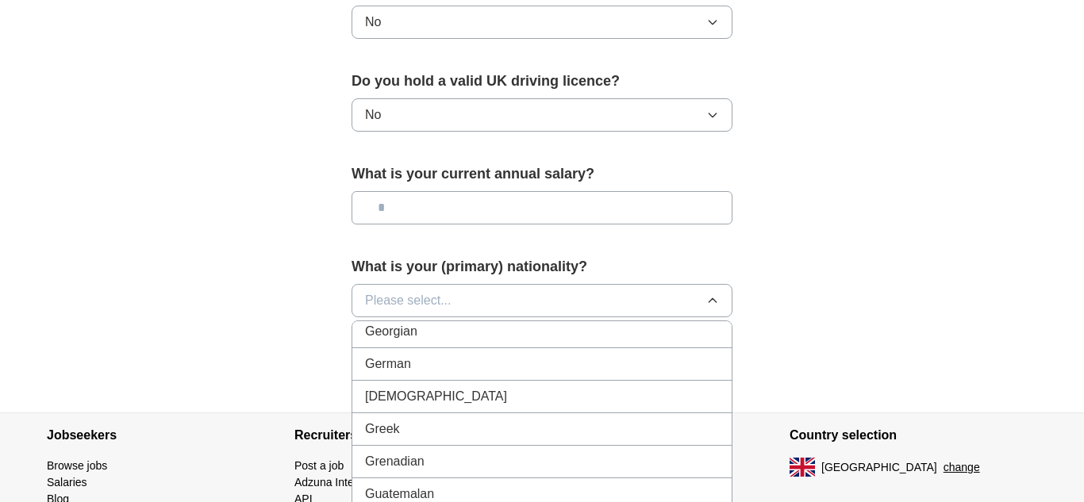
scroll to position [2185, 0]
click at [482, 356] on div "[DEMOGRAPHIC_DATA]" at bounding box center [542, 364] width 354 height 19
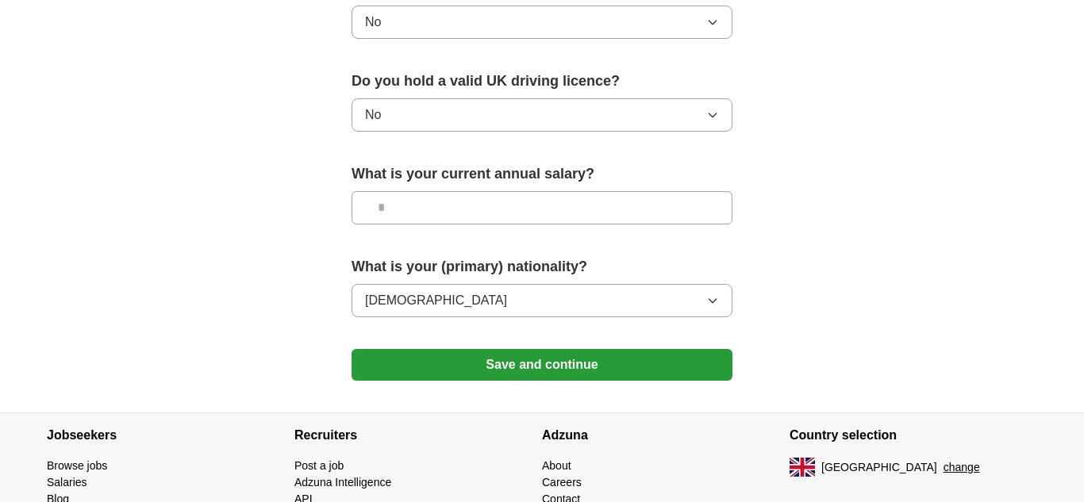
click at [453, 215] on input "text" at bounding box center [541, 207] width 381 height 33
type input "**"
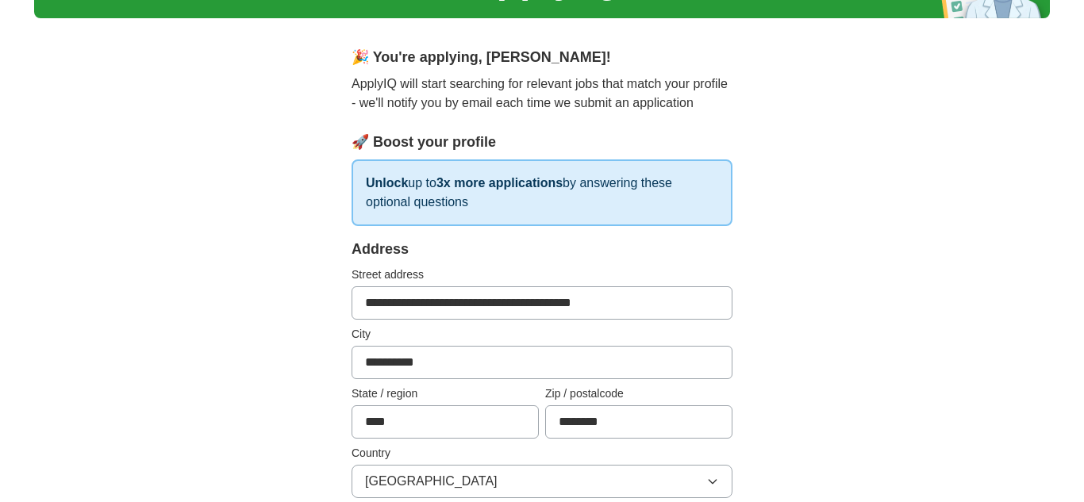
scroll to position [218, 0]
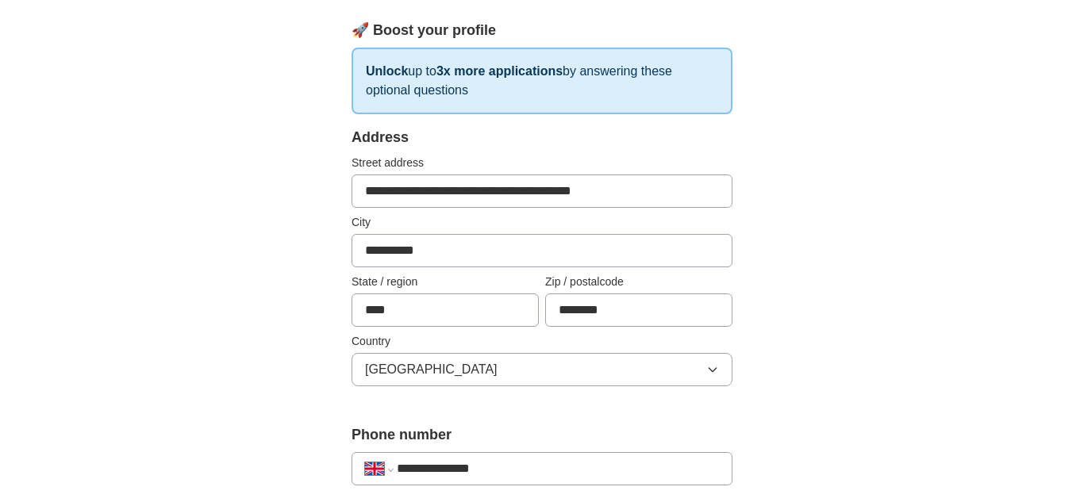
type input "******"
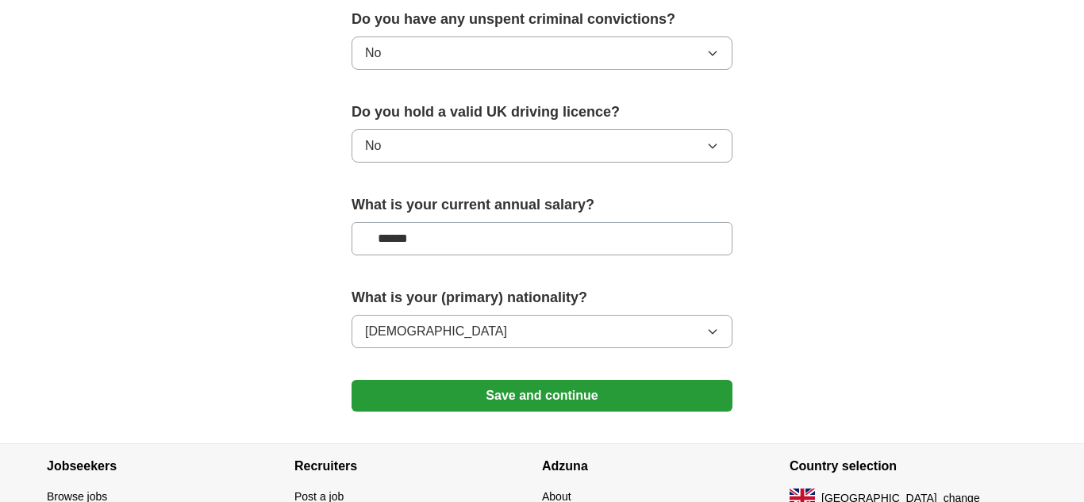
scroll to position [1147, 0]
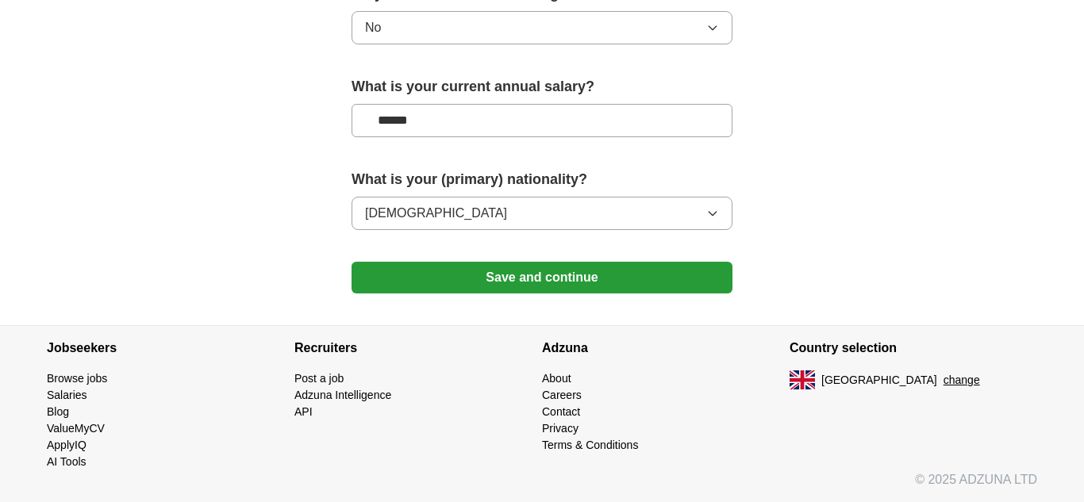
click at [497, 277] on button "Save and continue" at bounding box center [541, 278] width 381 height 32
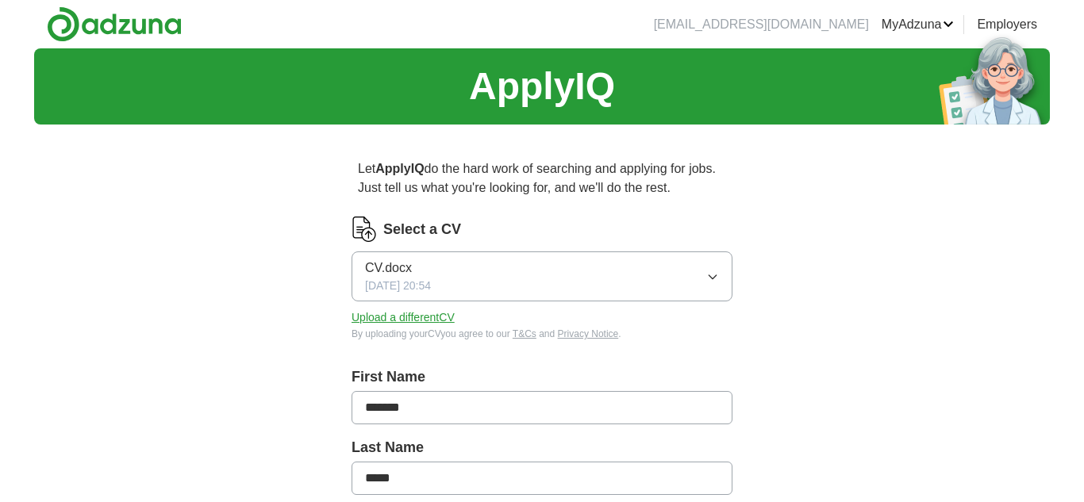
click at [444, 322] on button "Upload a different CV" at bounding box center [402, 317] width 103 height 17
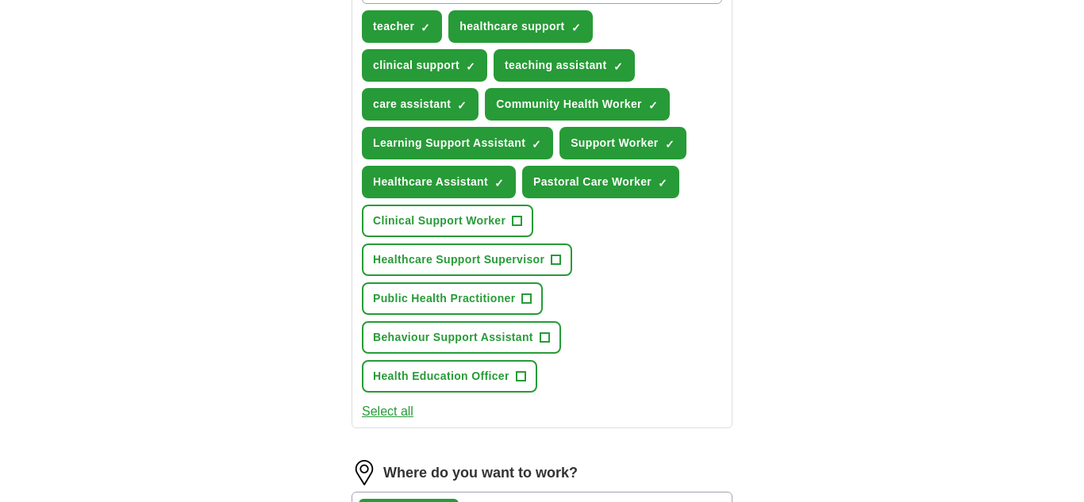
scroll to position [539, 0]
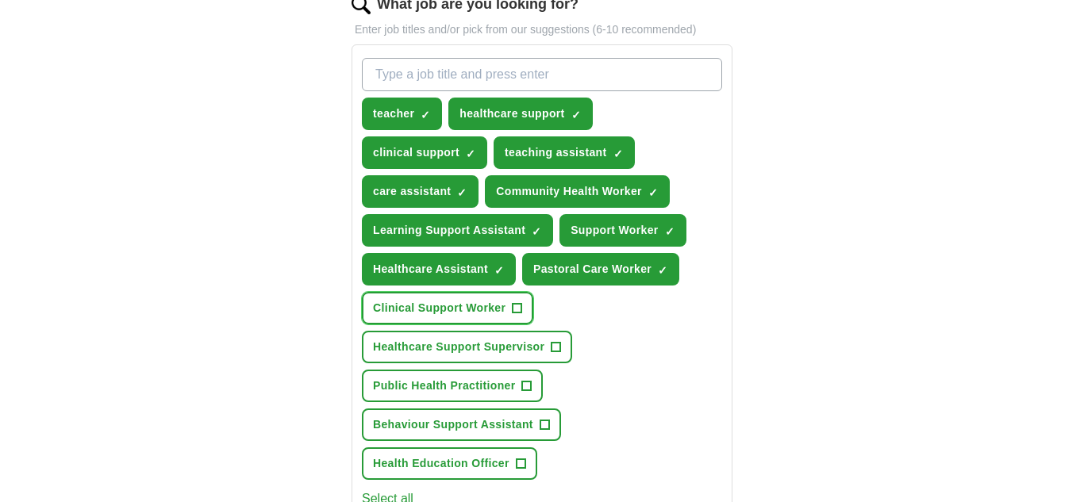
click at [518, 311] on span "+" at bounding box center [517, 308] width 10 height 13
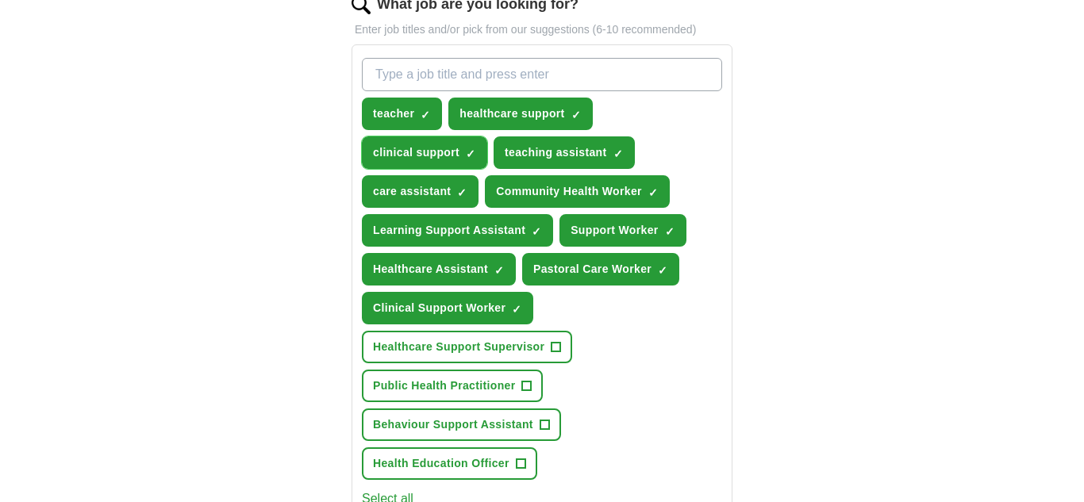
click at [0, 0] on span "×" at bounding box center [0, 0] width 0 height 0
click at [938, 354] on div "ApplyIQ Let ApplyIQ do the hard work of searching and applying for jobs. Just t…" at bounding box center [541, 246] width 1015 height 1474
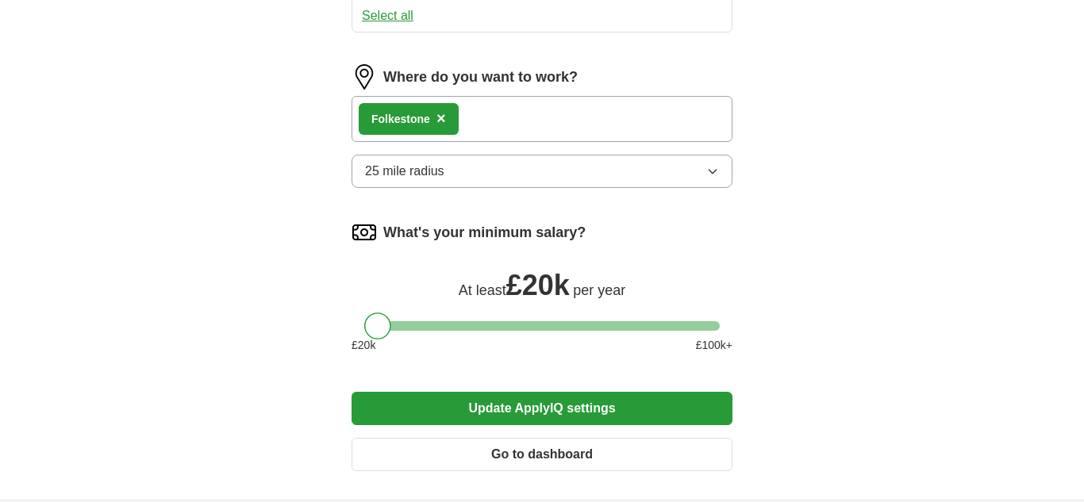
scroll to position [1142, 0]
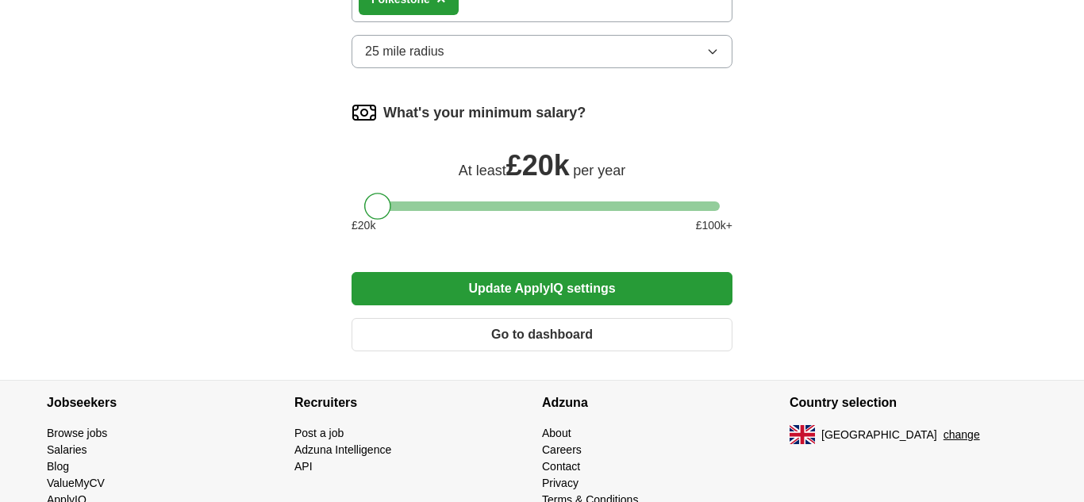
click at [597, 293] on button "Update ApplyIQ settings" at bounding box center [541, 288] width 381 height 33
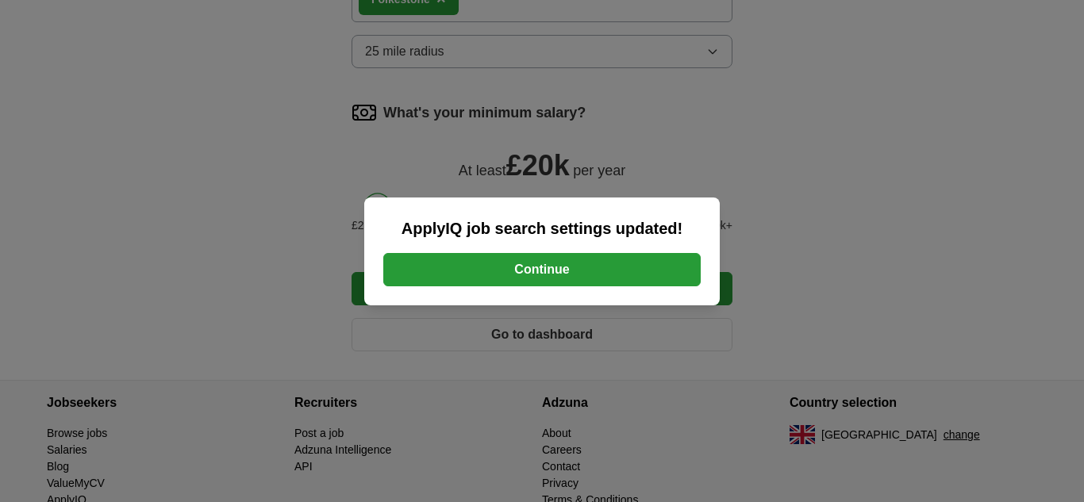
click at [530, 269] on button "Continue" at bounding box center [541, 269] width 317 height 33
